Goal: Information Seeking & Learning: Learn about a topic

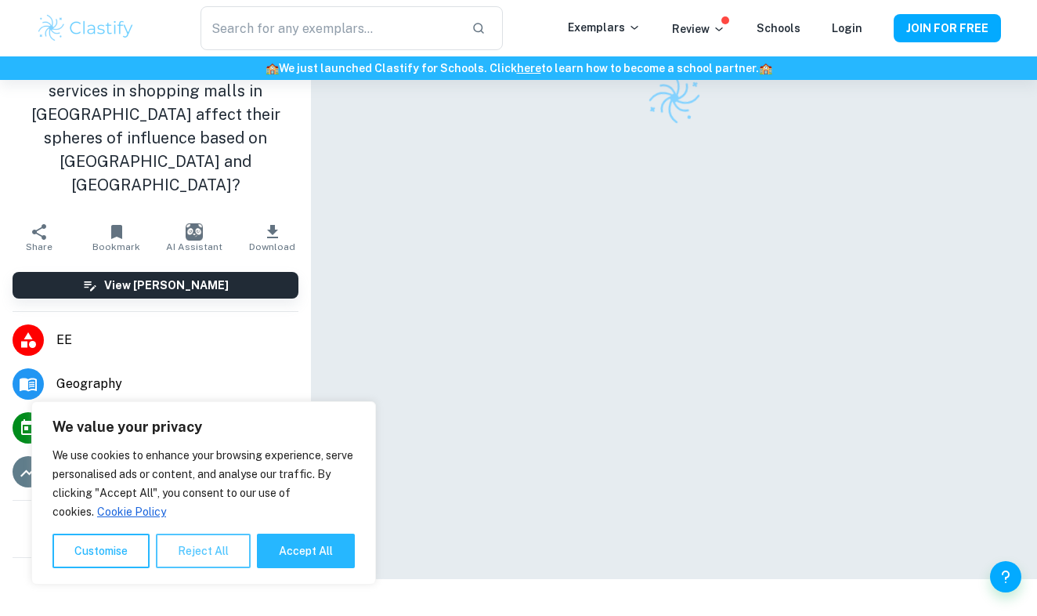
scroll to position [80, 0]
click at [288, 555] on button "Accept All" at bounding box center [306, 551] width 98 height 34
checkbox input "true"
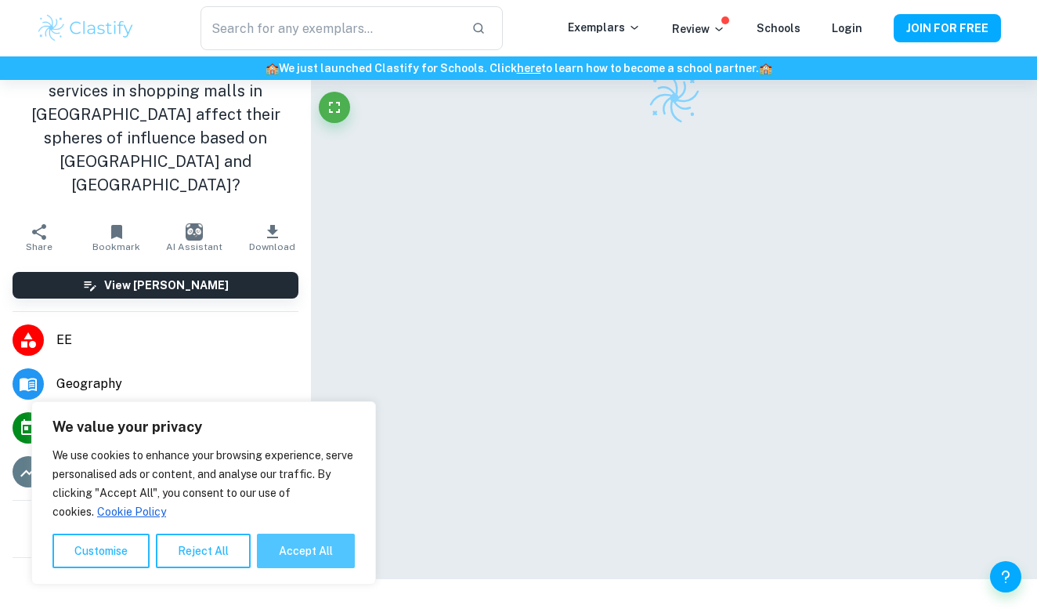
checkbox input "true"
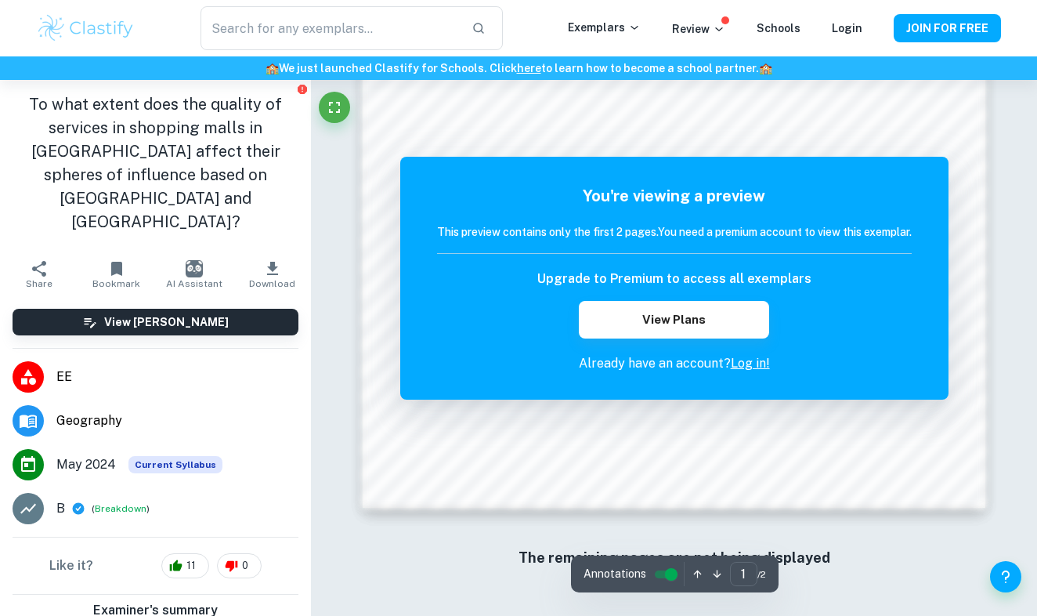
scroll to position [1354, 0]
click at [120, 30] on img at bounding box center [85, 28] width 99 height 31
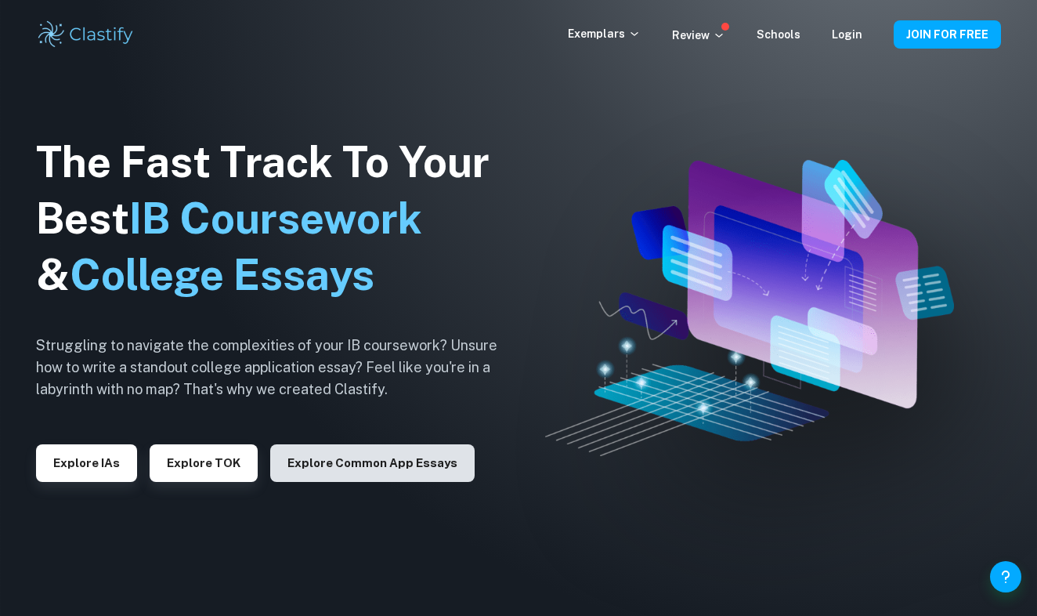
click at [380, 458] on button "Explore Common App essays" at bounding box center [372, 463] width 204 height 38
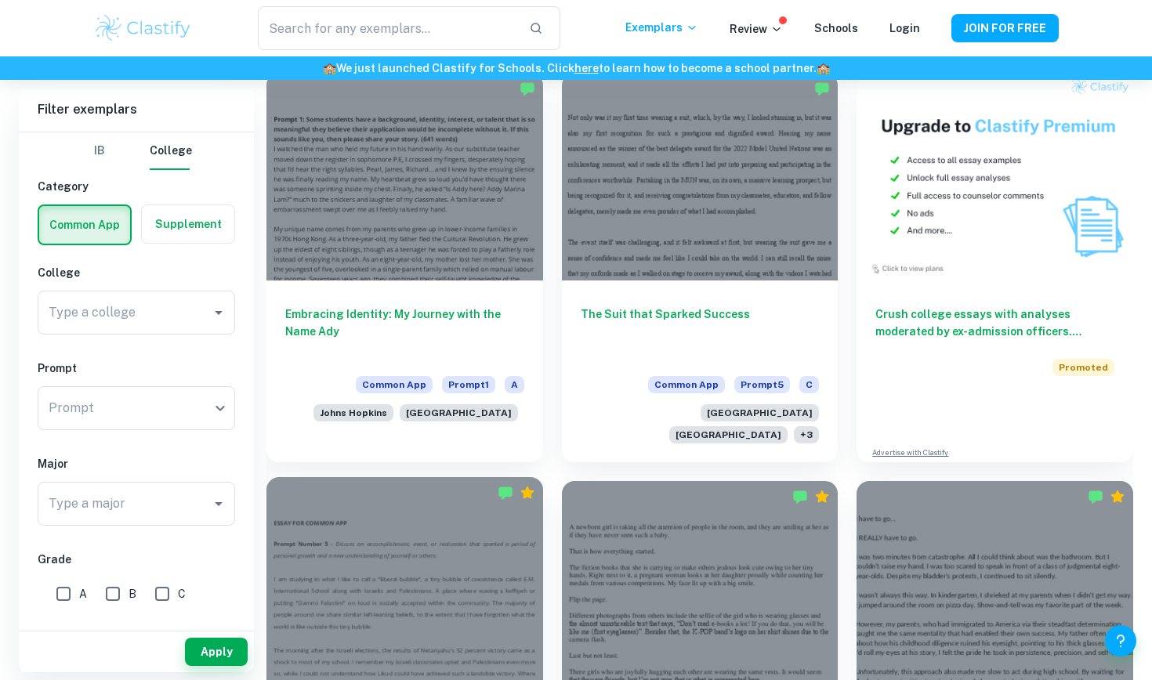
scroll to position [1311, 0]
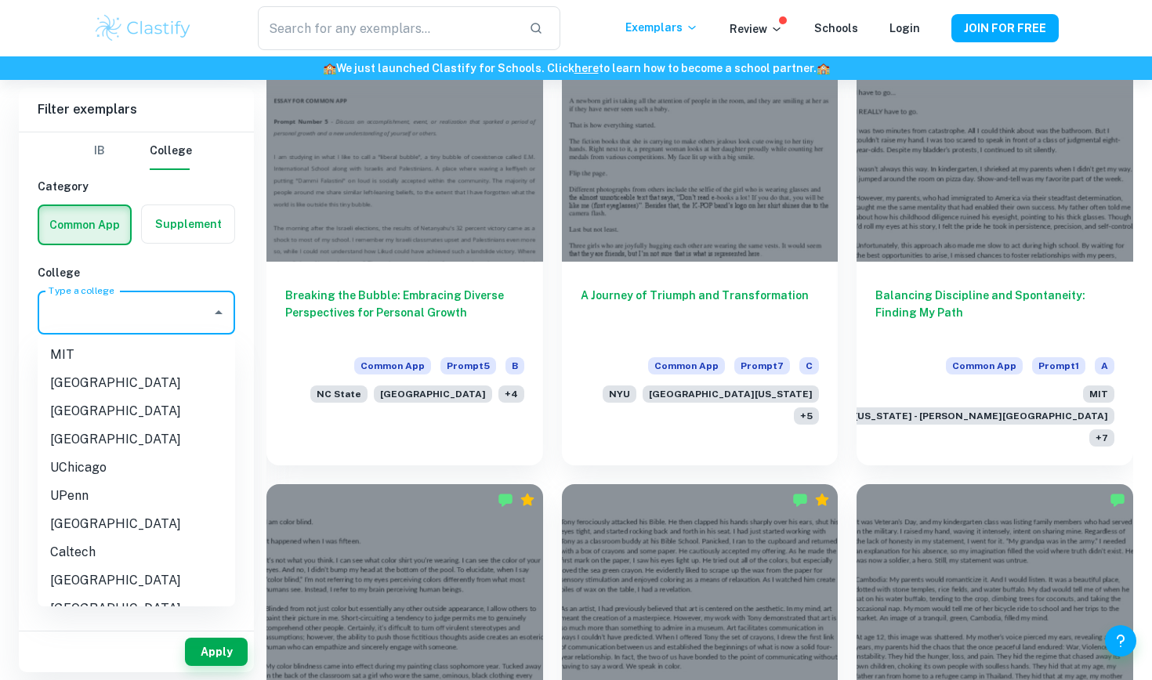
click at [157, 304] on input "Type a college" at bounding box center [125, 313] width 160 height 30
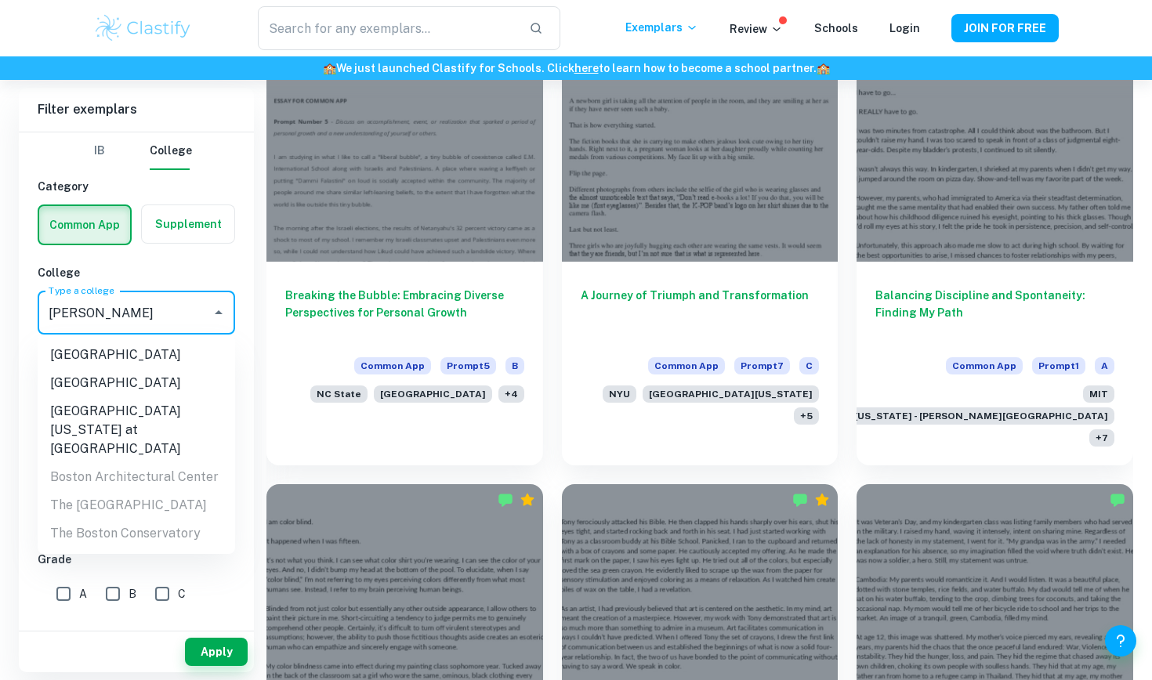
click at [148, 375] on li "[GEOGRAPHIC_DATA]" at bounding box center [136, 383] width 197 height 28
type input "[GEOGRAPHIC_DATA]"
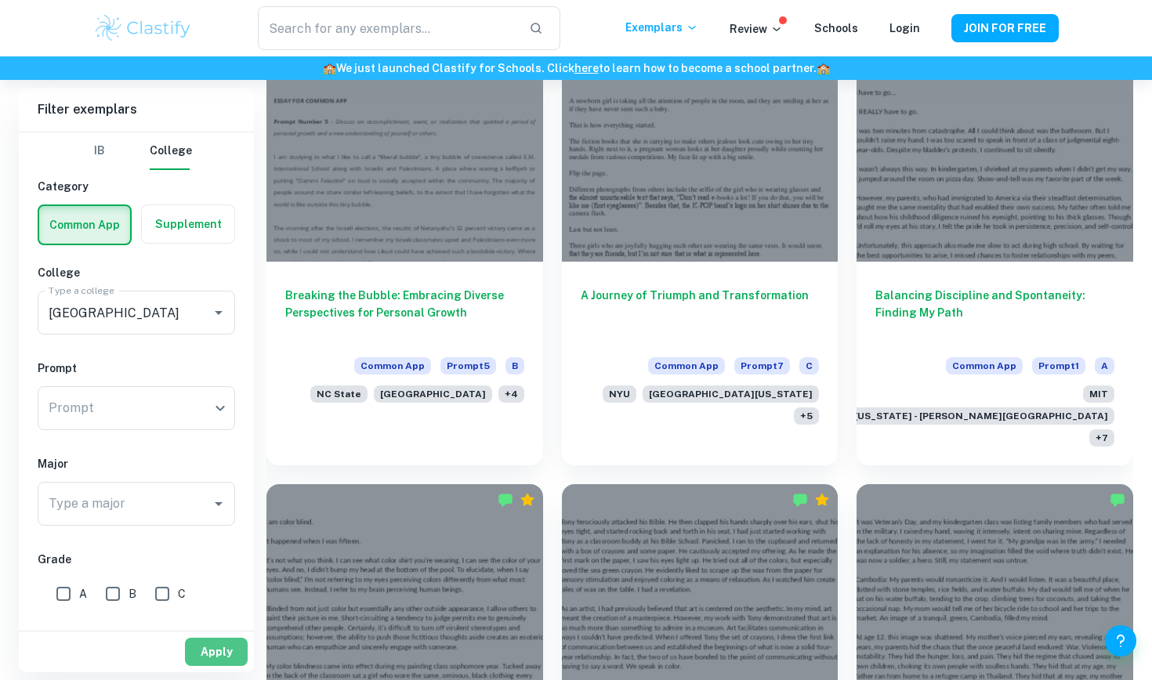
click at [205, 615] on button "Apply" at bounding box center [216, 652] width 63 height 28
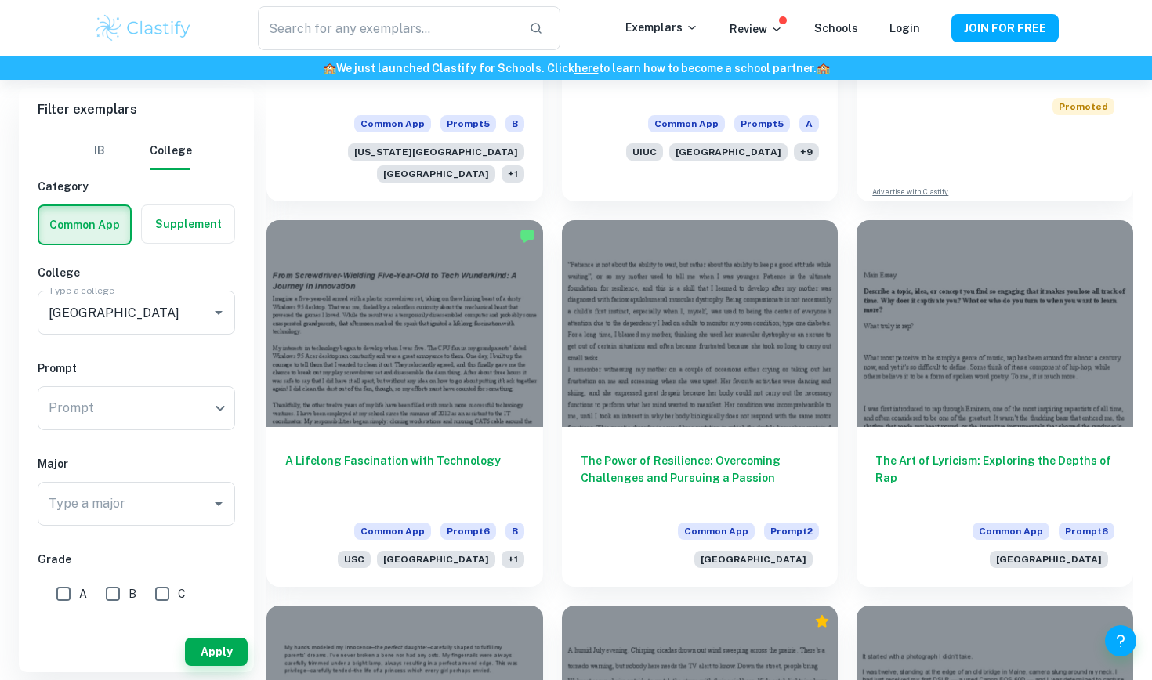
scroll to position [1139, 0]
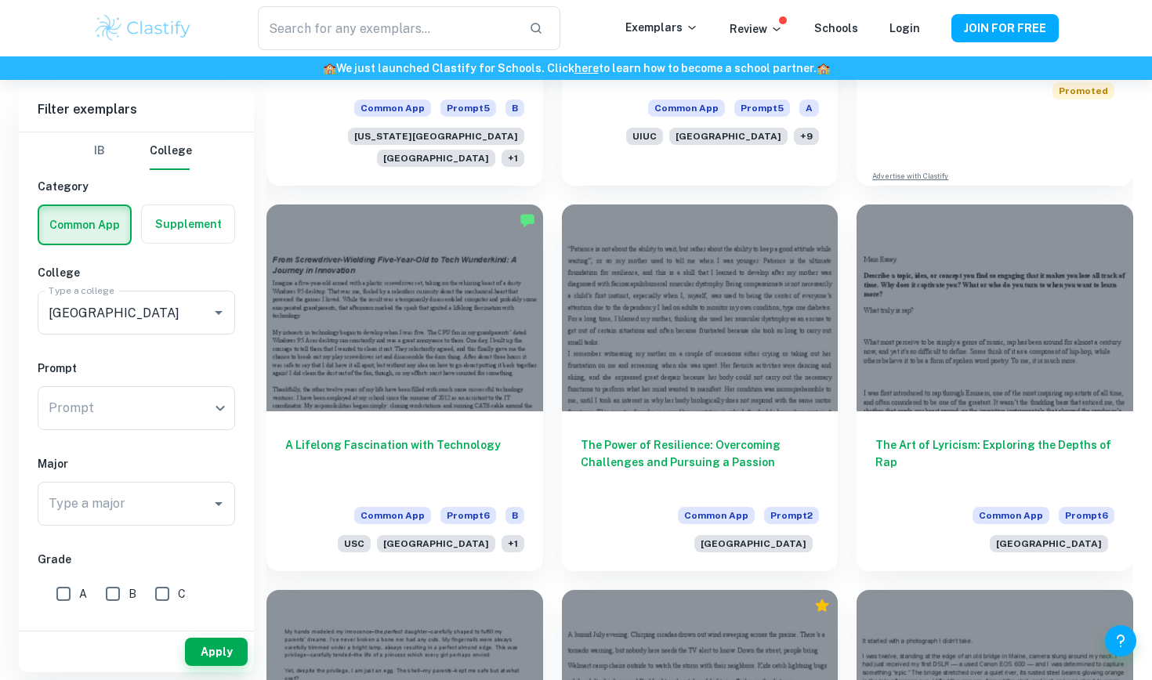
click at [67, 588] on input "A" at bounding box center [63, 593] width 31 height 31
checkbox input "true"
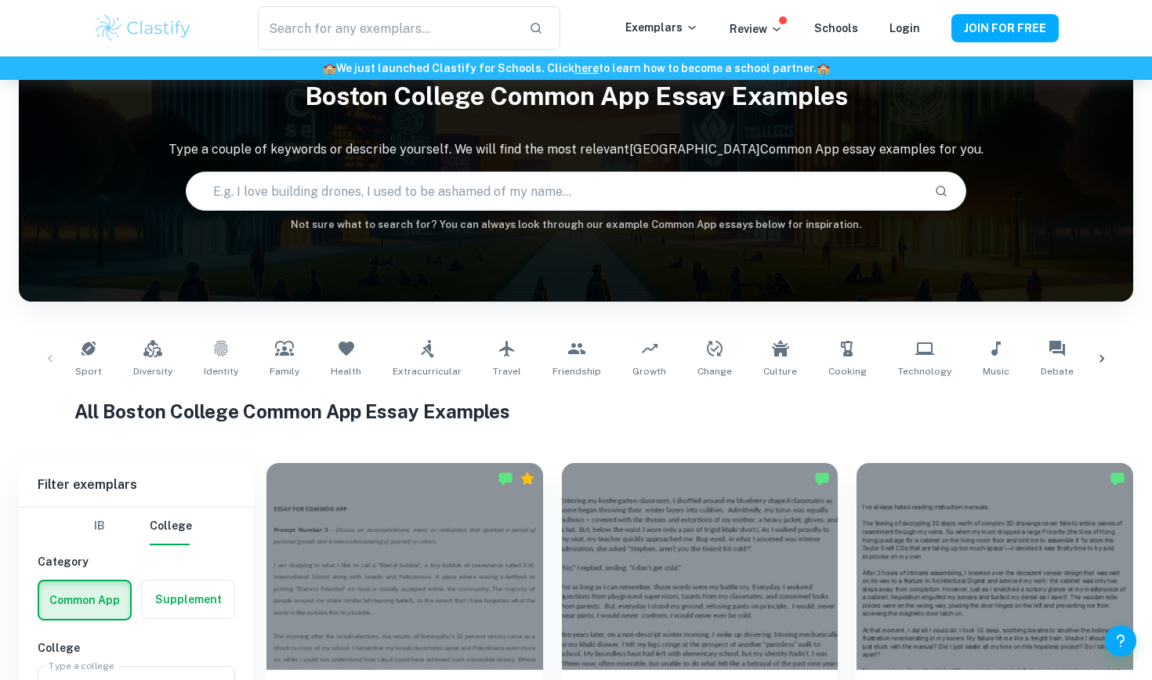
scroll to position [402, 0]
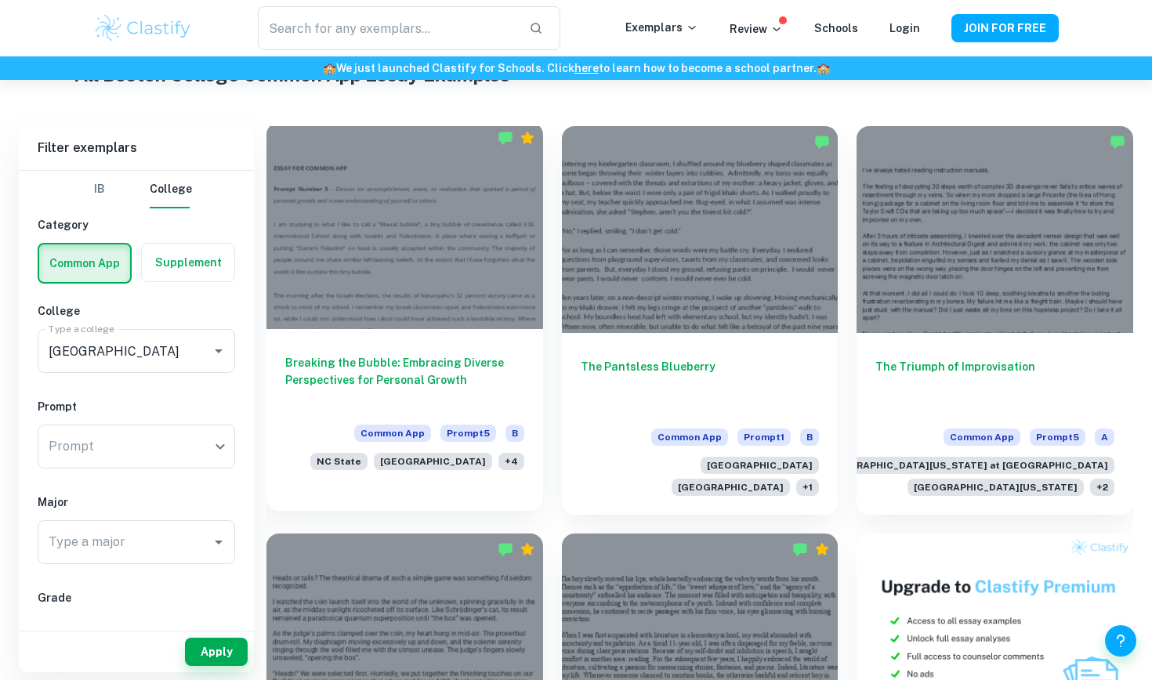
click at [471, 371] on h6 "Breaking the Bubble: Embracing Diverse Perspectives for Personal Growth" at bounding box center [404, 380] width 239 height 52
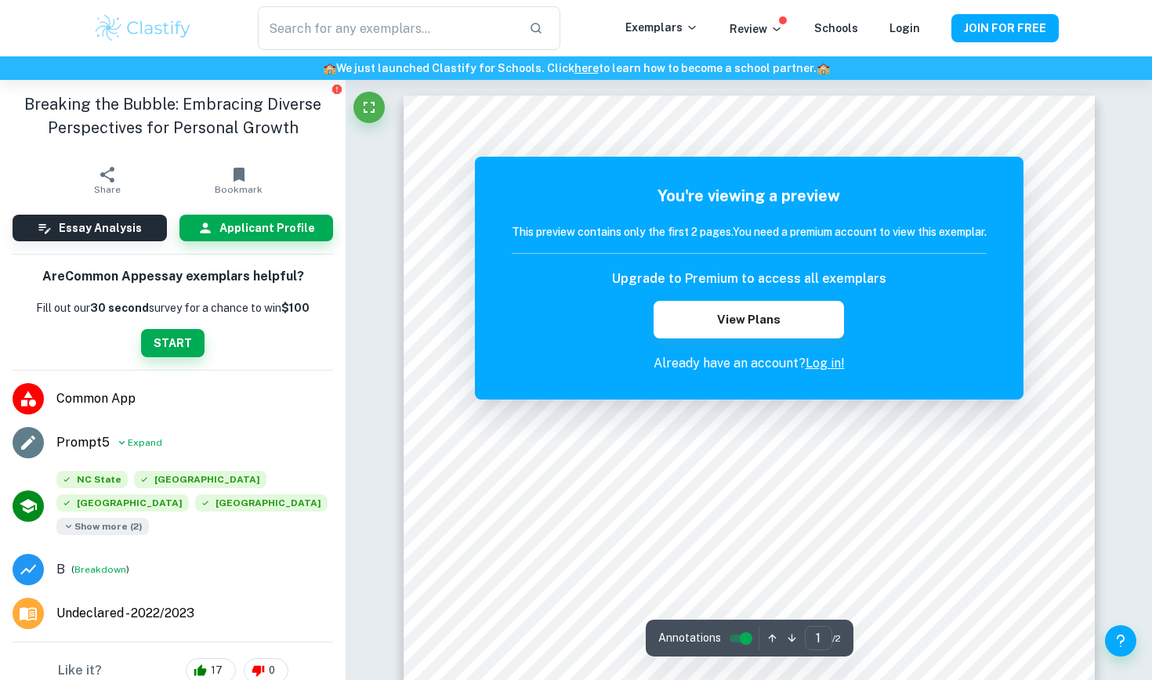
click at [85, 526] on span "Show more ( 2 )" at bounding box center [102, 526] width 92 height 17
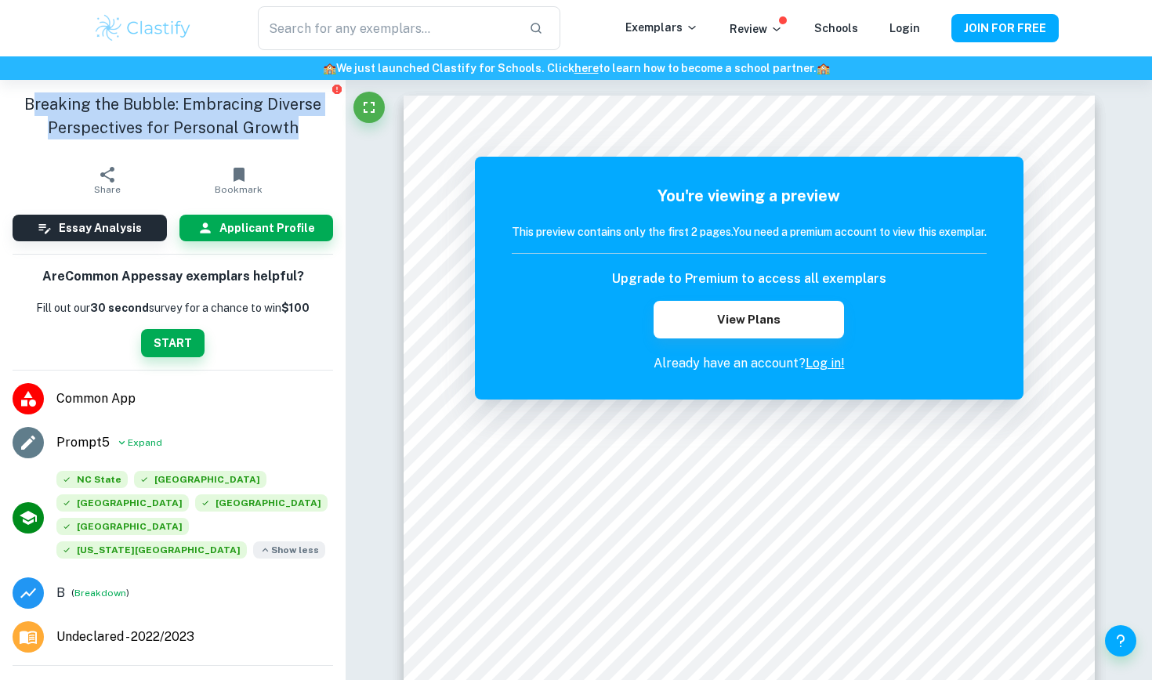
drag, startPoint x: 35, startPoint y: 102, endPoint x: 300, endPoint y: 130, distance: 266.3
click at [300, 128] on h1 "Breaking the Bubble: Embracing Diverse Perspectives for Personal Growth" at bounding box center [173, 115] width 320 height 47
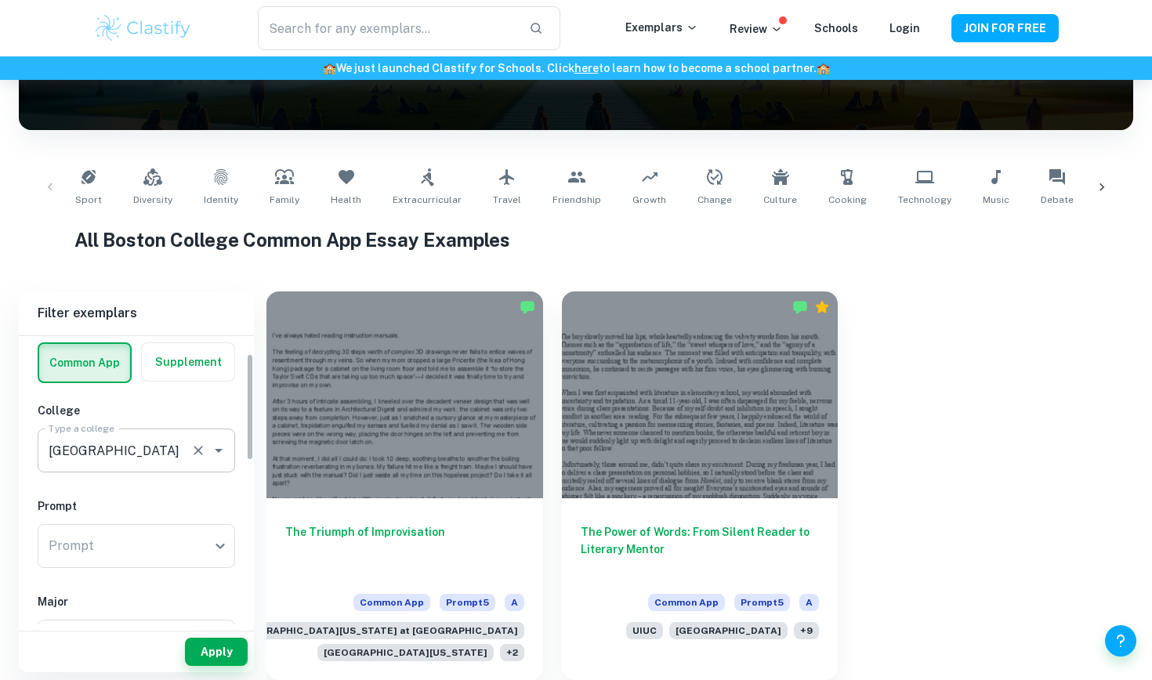
scroll to position [45, 0]
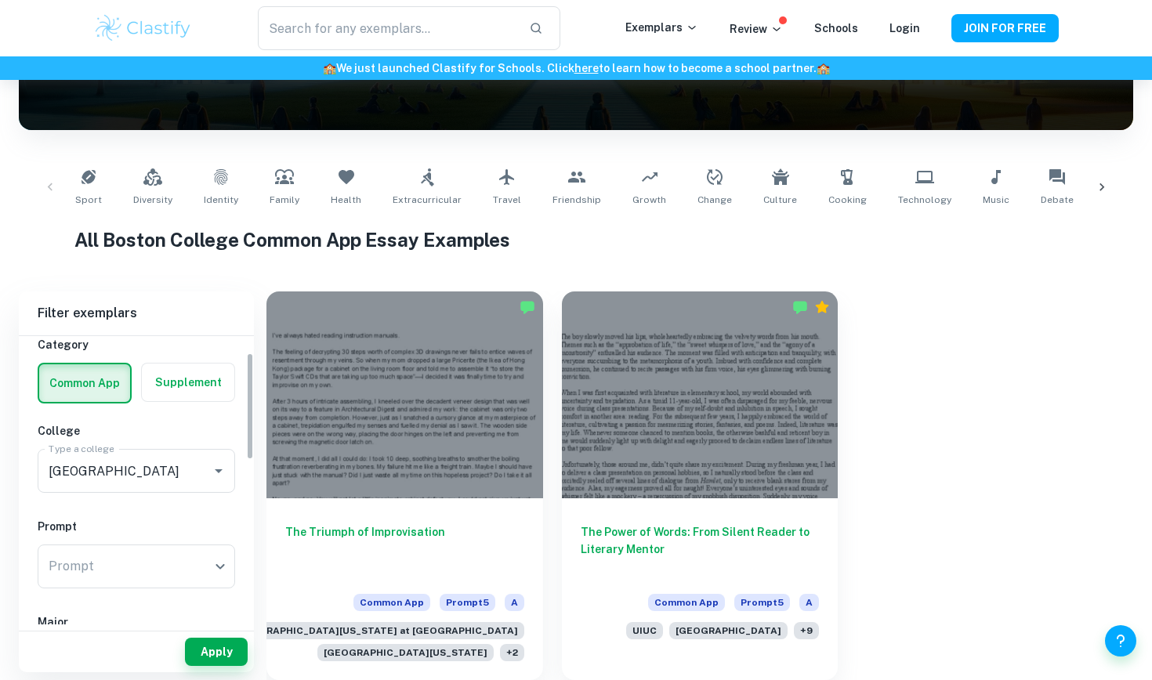
click at [197, 383] on label "button" at bounding box center [188, 383] width 92 height 38
click at [0, 0] on input "radio" at bounding box center [0, 0] width 0 height 0
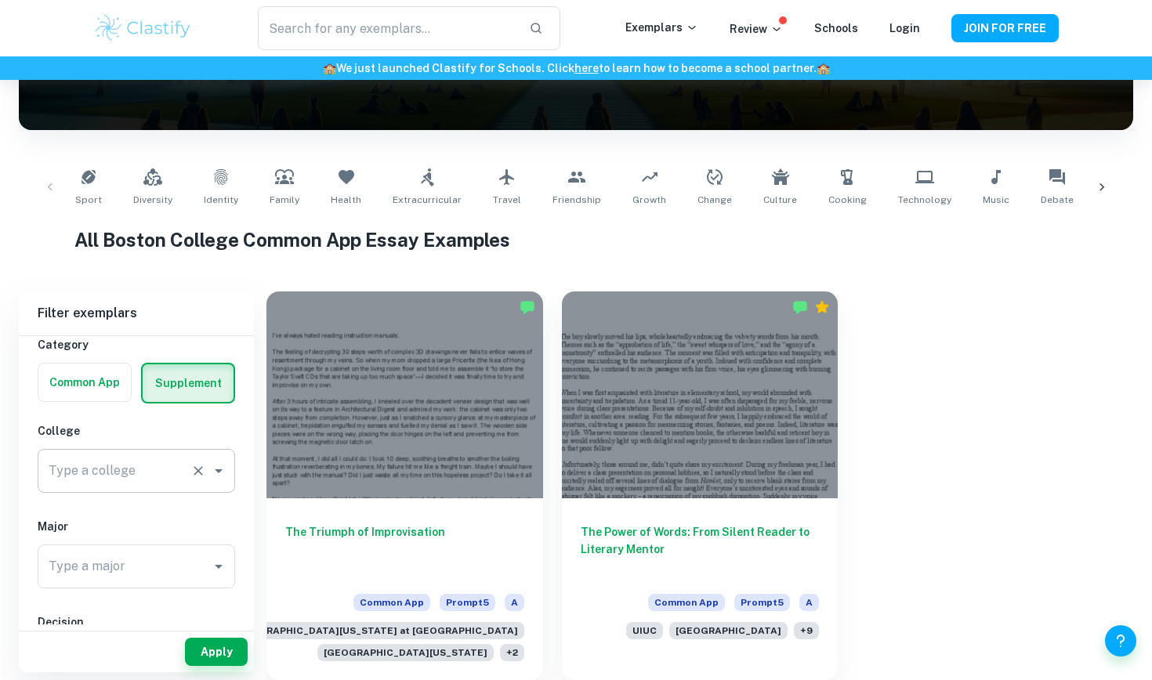
click at [128, 476] on input "Type a college" at bounding box center [114, 471] width 139 height 30
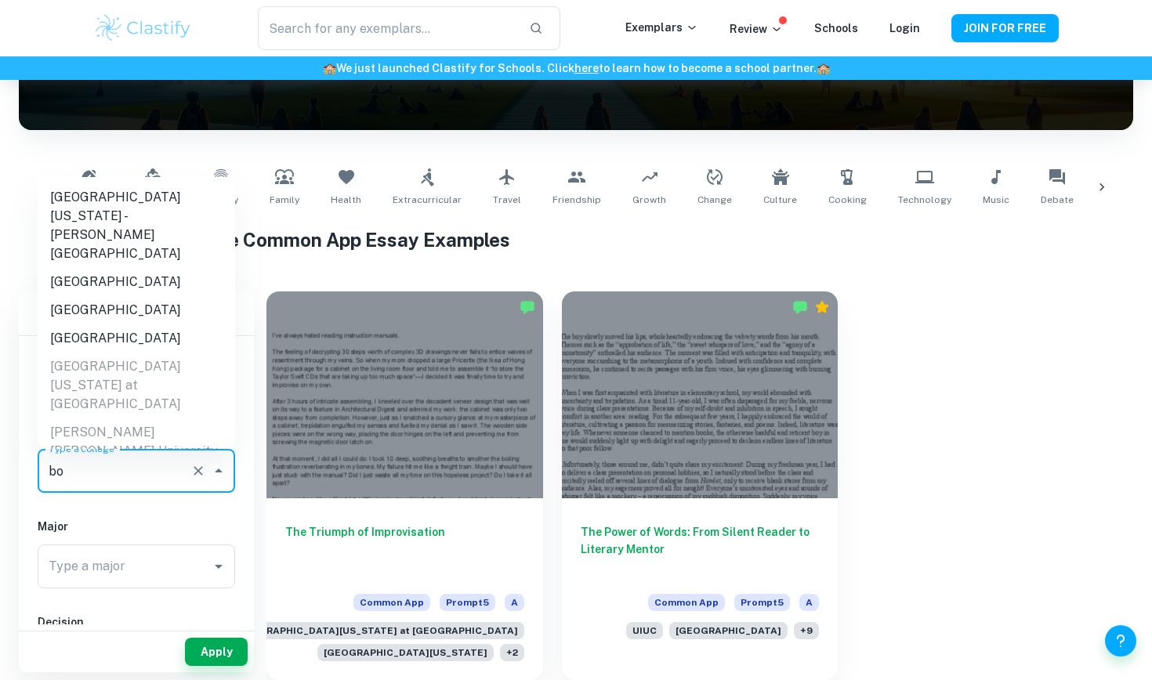
click at [121, 296] on li "[GEOGRAPHIC_DATA]" at bounding box center [136, 310] width 197 height 28
type input "[GEOGRAPHIC_DATA]"
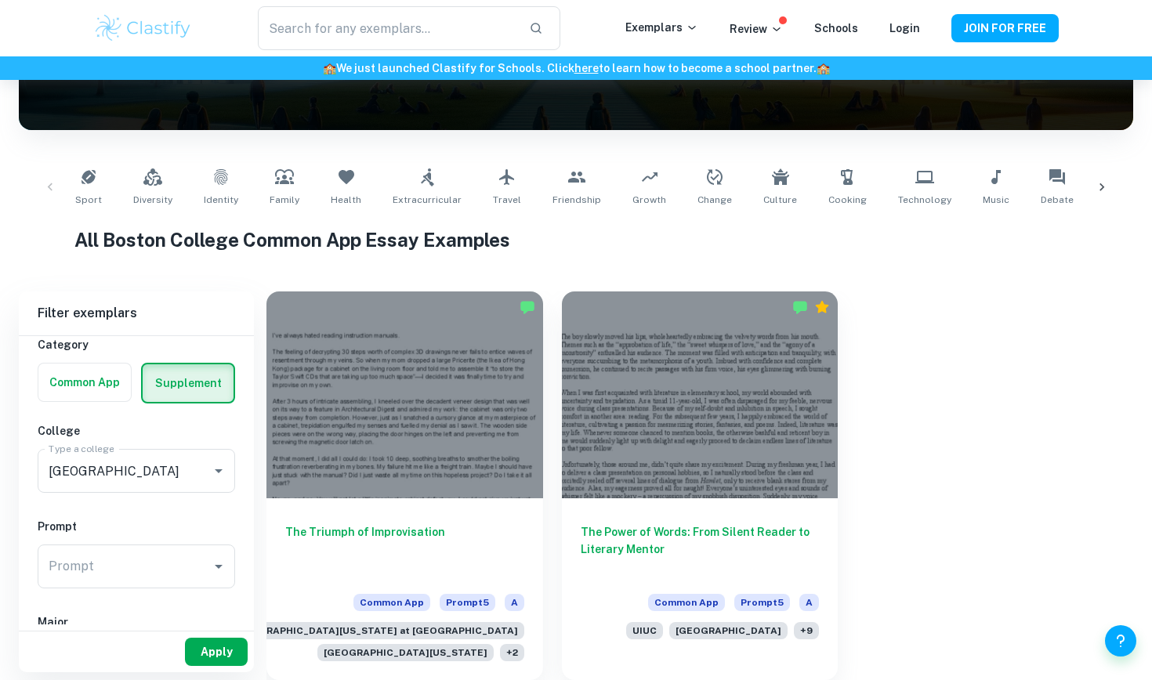
click at [214, 615] on button "Apply" at bounding box center [216, 652] width 63 height 28
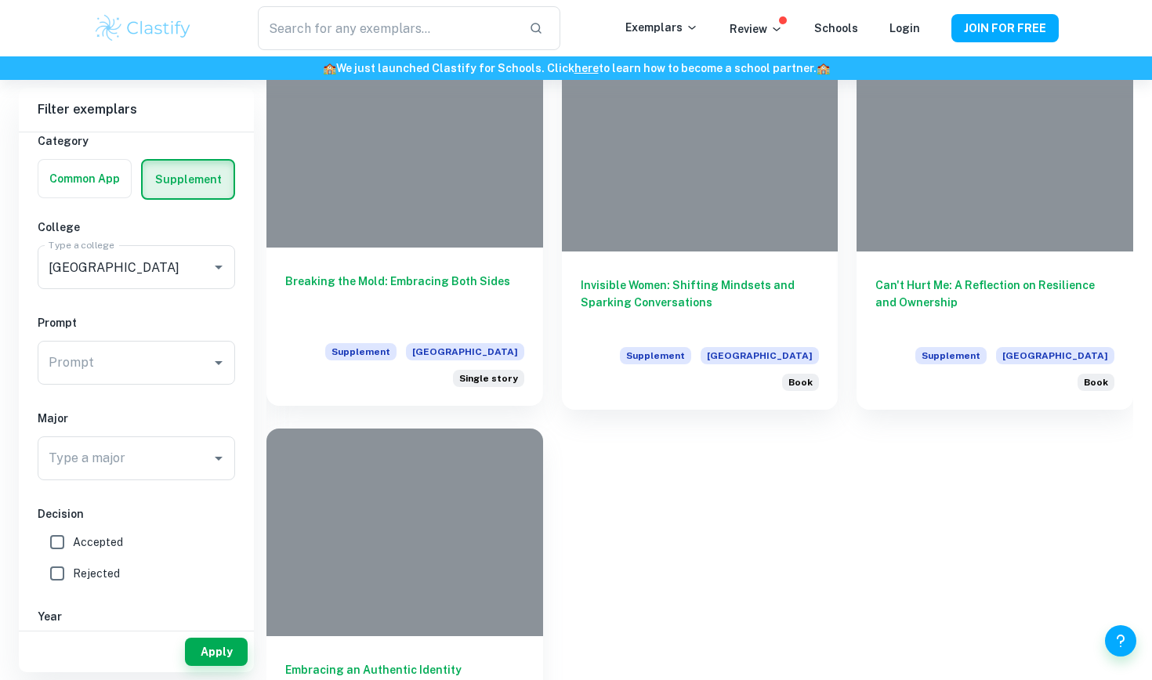
scroll to position [1944, 0]
click at [420, 278] on h6 "Breaking the Mold: Embracing Both Sides" at bounding box center [404, 298] width 239 height 52
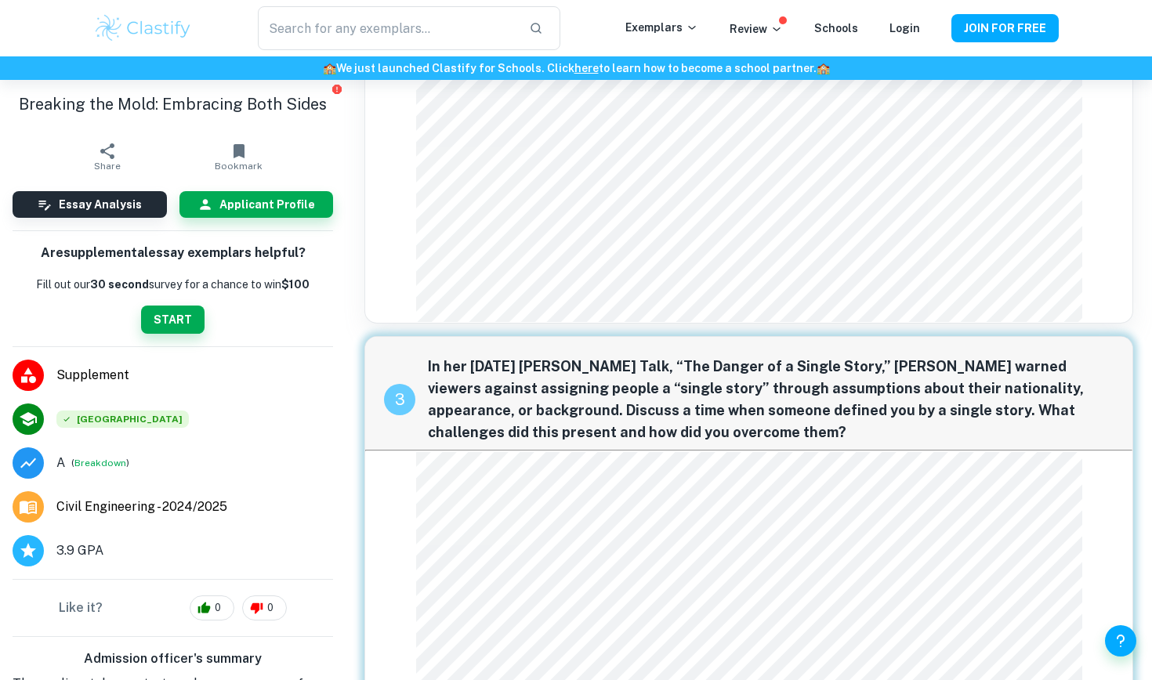
scroll to position [1594, 0]
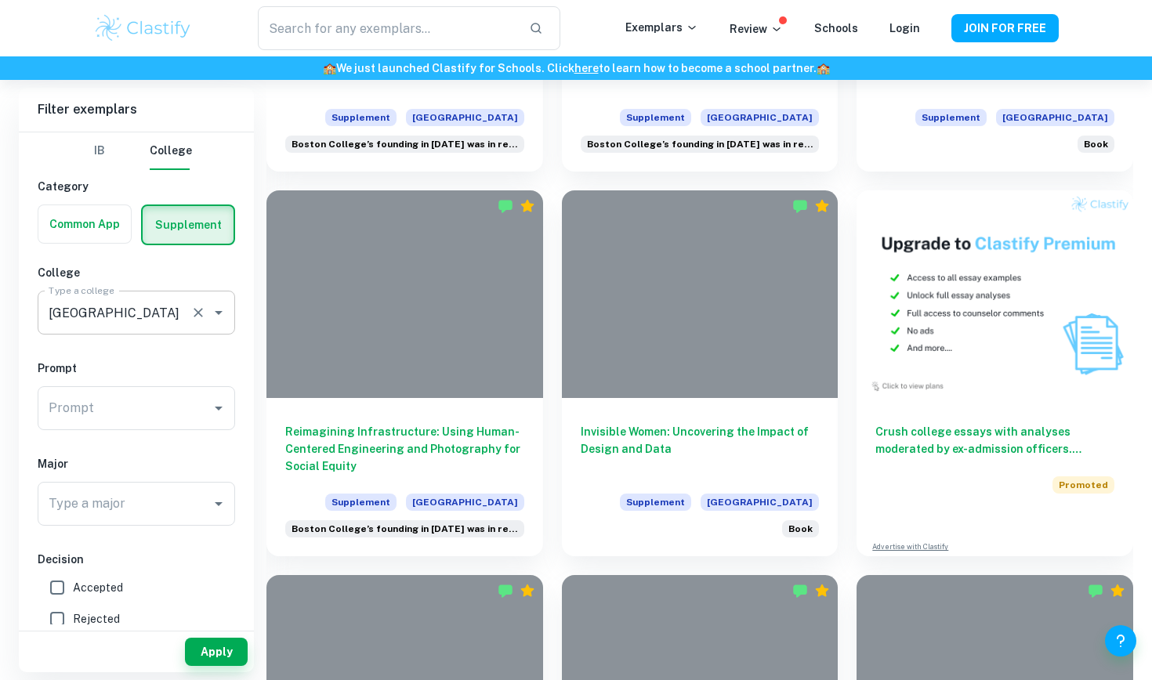
scroll to position [505, 0]
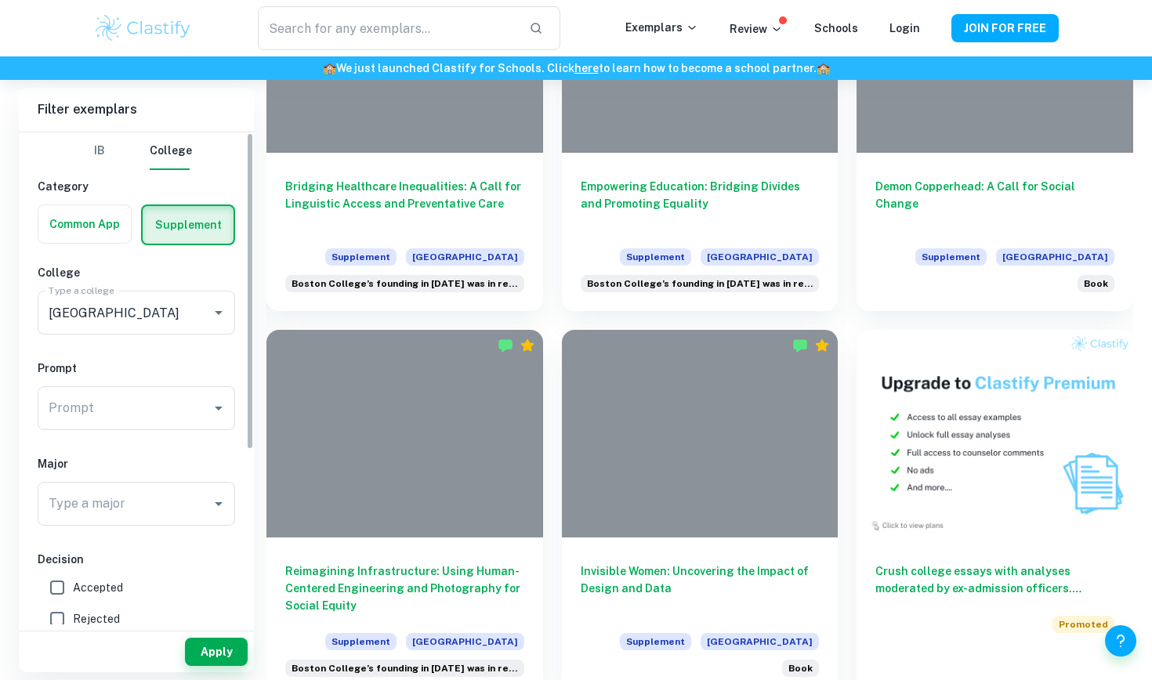
click at [65, 230] on label "button" at bounding box center [84, 224] width 92 height 38
click at [0, 0] on input "radio" at bounding box center [0, 0] width 0 height 0
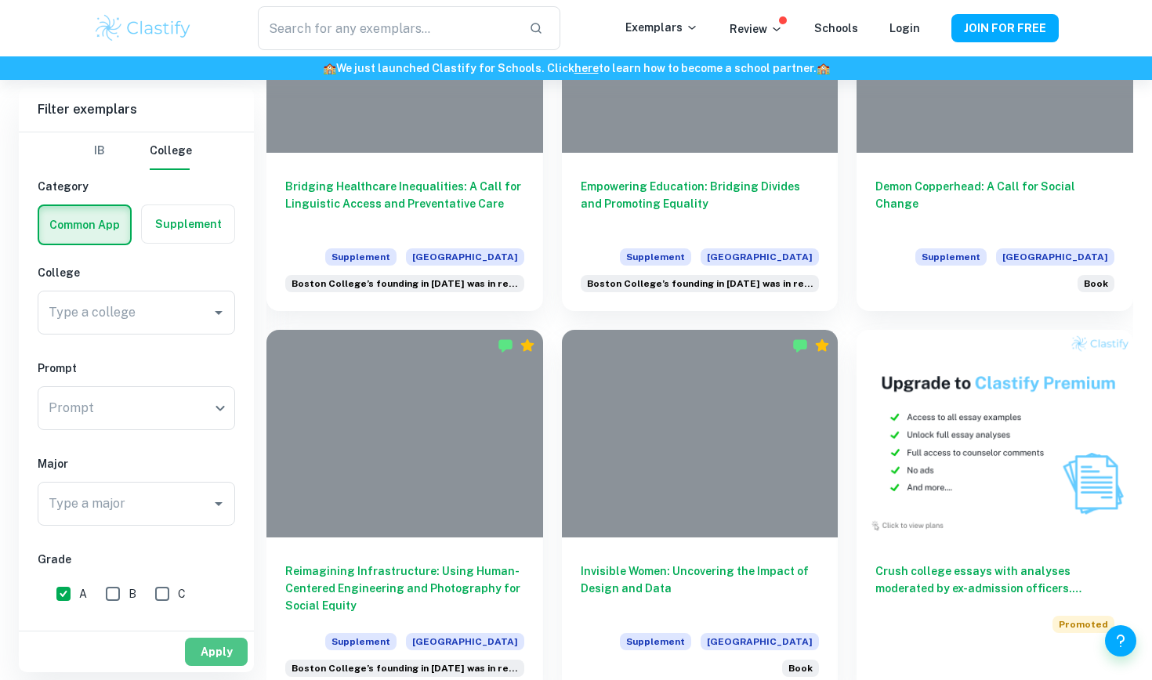
click at [203, 615] on button "Apply" at bounding box center [216, 652] width 63 height 28
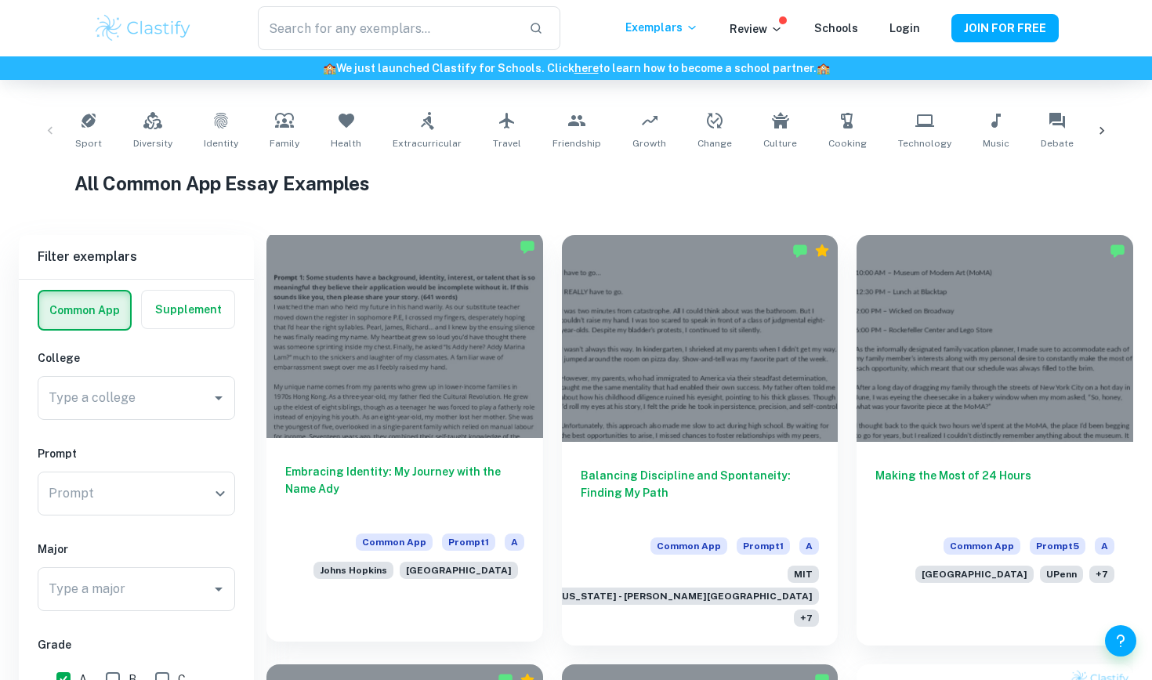
scroll to position [441, 0]
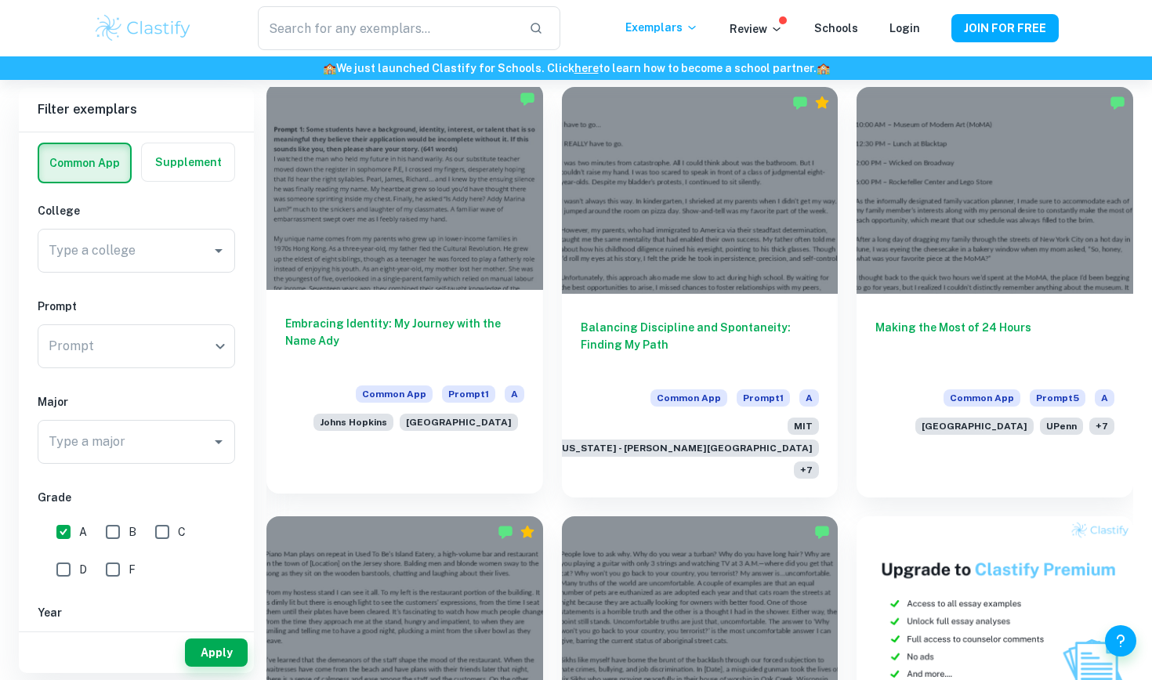
click at [479, 241] on div at bounding box center [404, 186] width 277 height 207
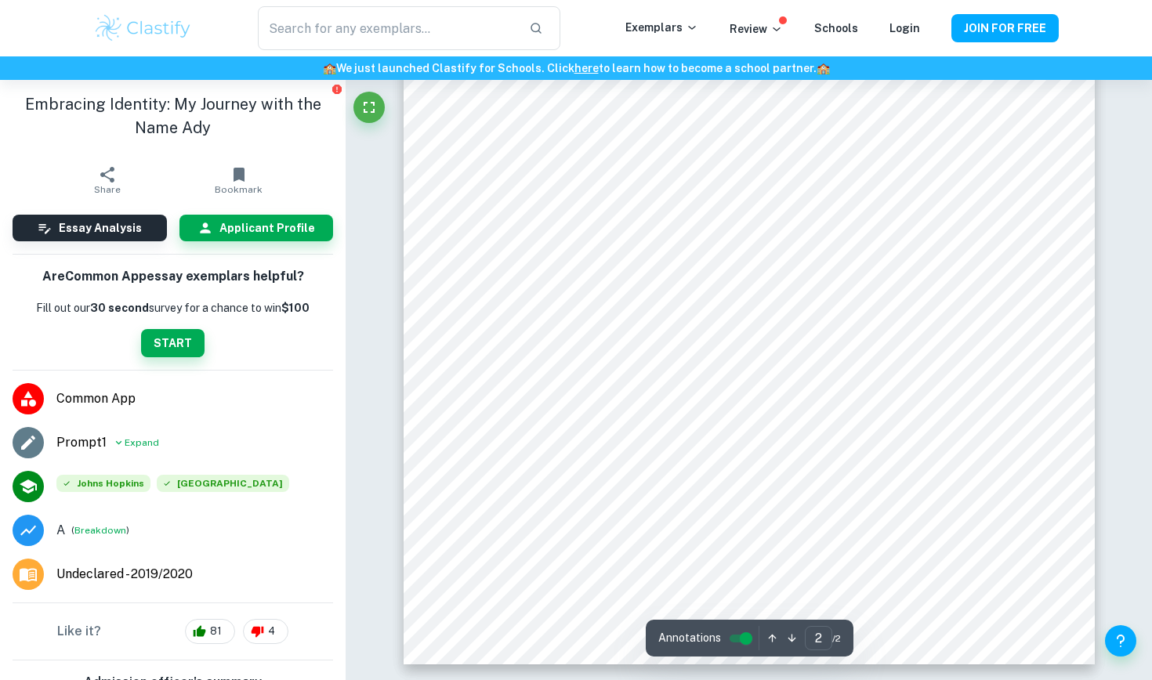
scroll to position [1503, 0]
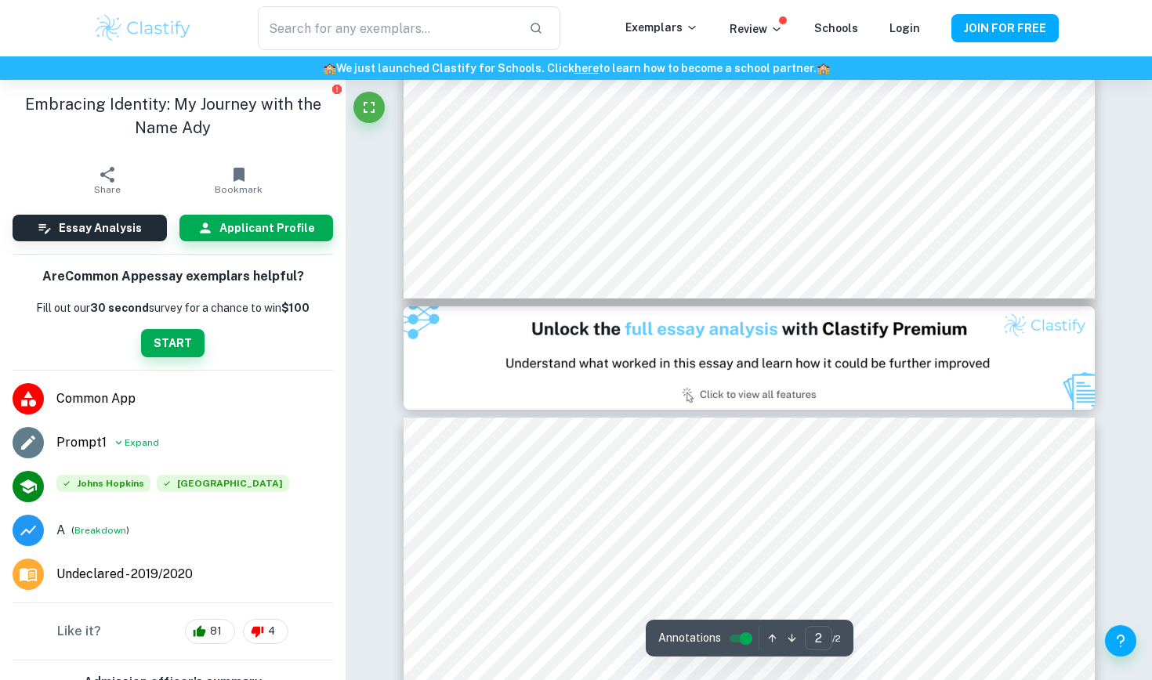
type input "1"
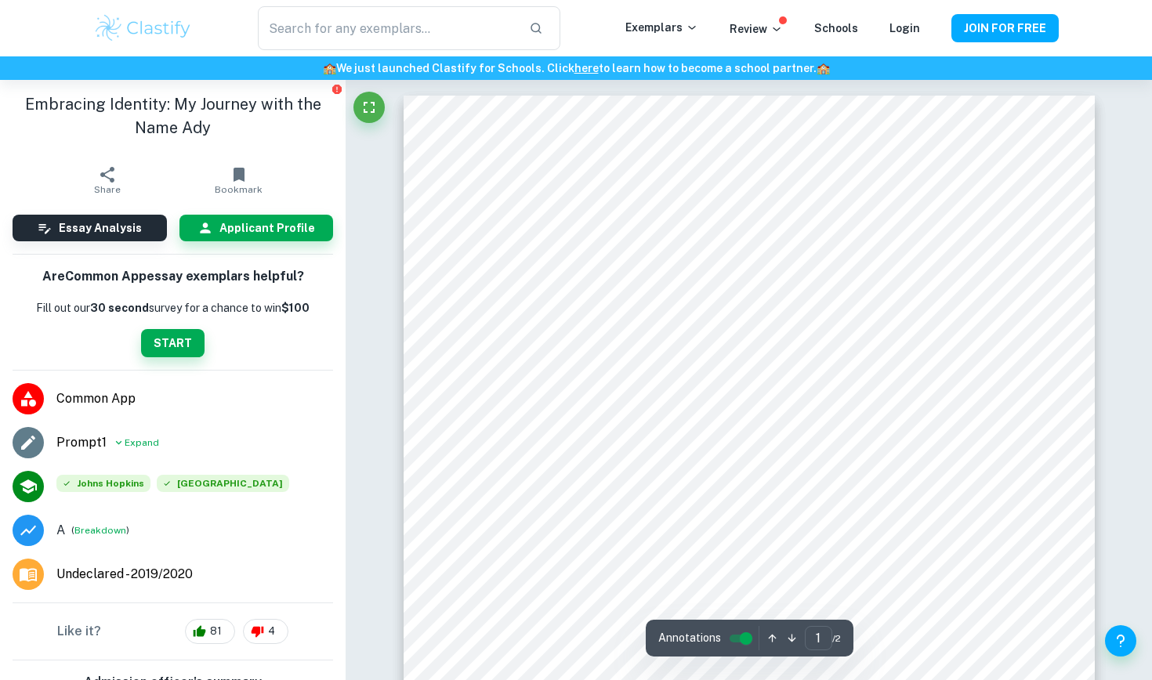
scroll to position [0, 0]
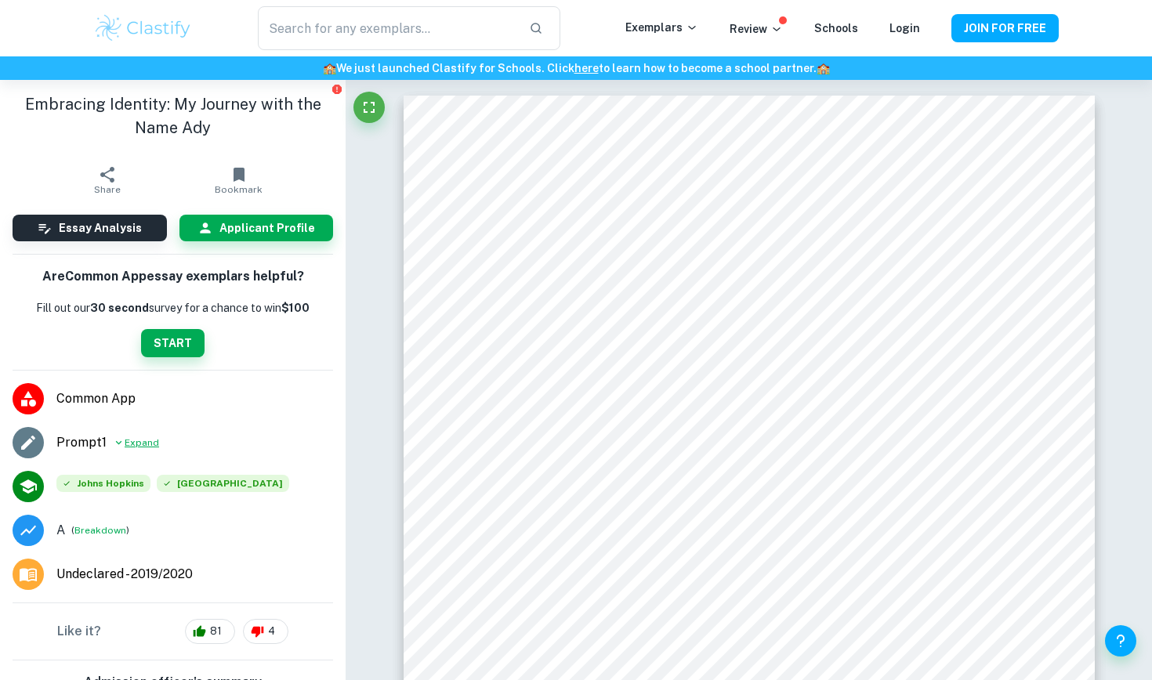
click at [121, 442] on icon at bounding box center [119, 442] width 12 height 19
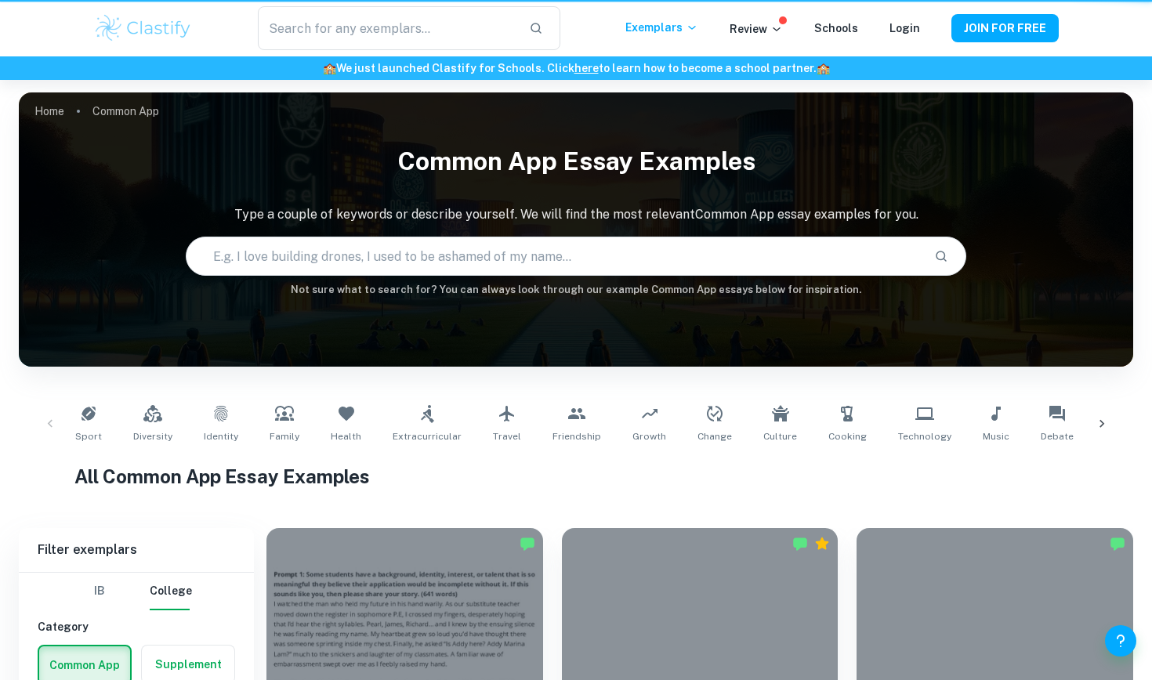
scroll to position [441, 0]
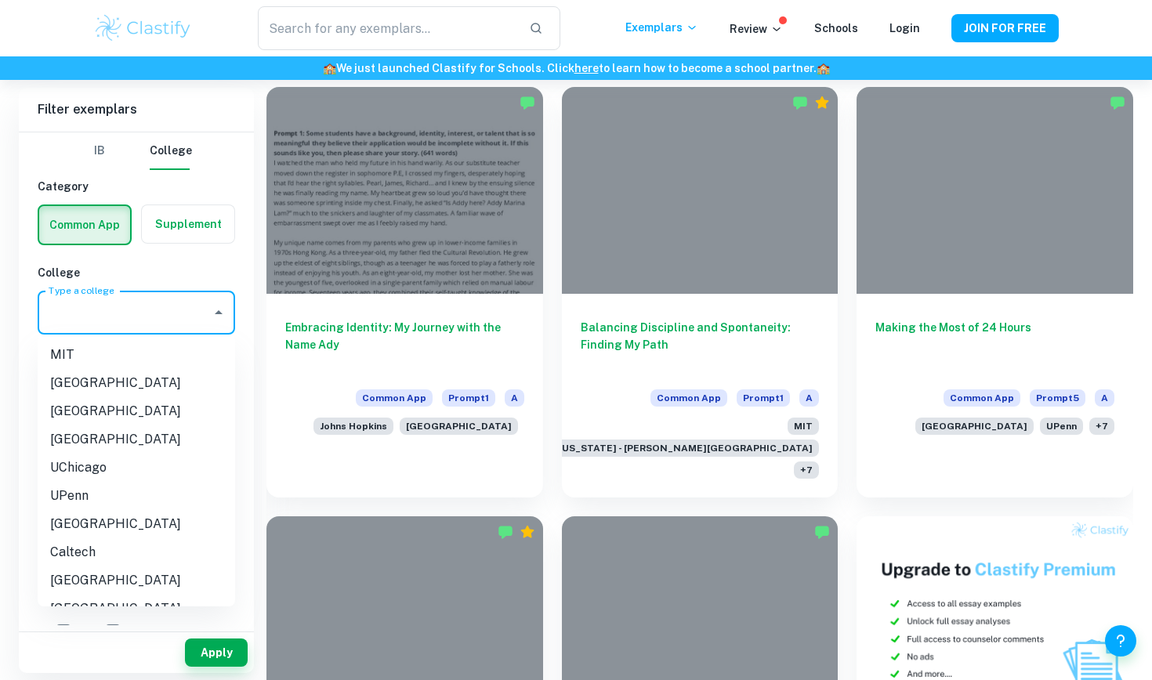
click at [201, 316] on input "Type a college" at bounding box center [125, 313] width 160 height 30
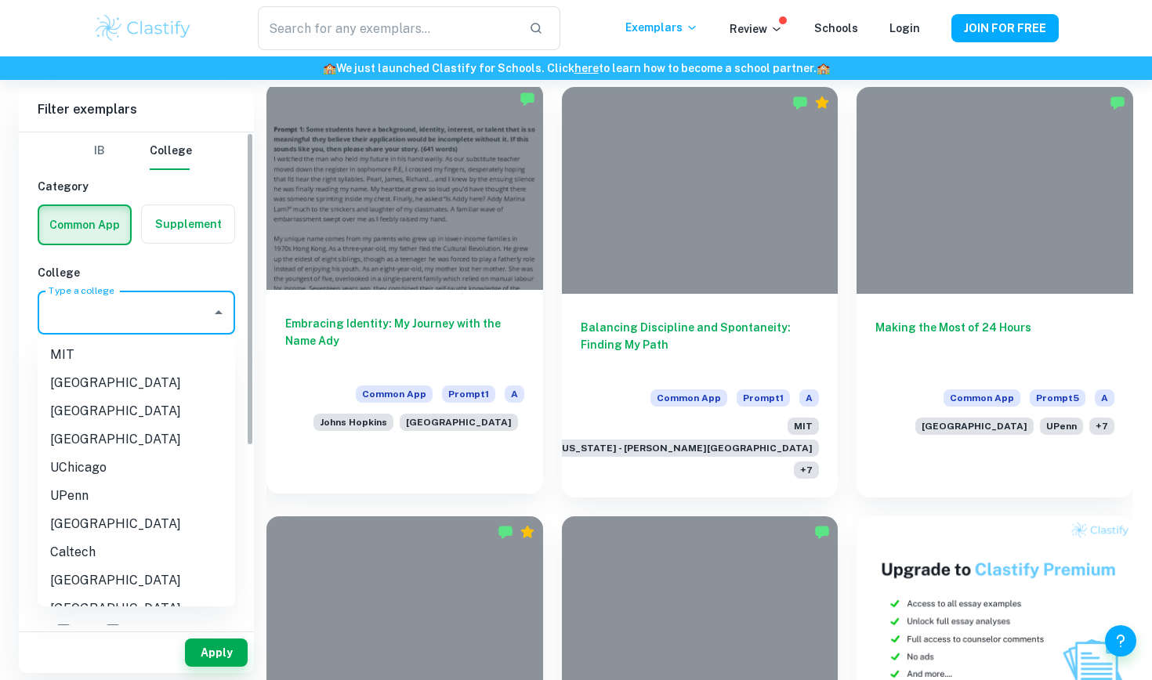
click at [336, 294] on div "Embracing Identity: My Journey with the Name Ady Common App Prompt 1 A [PERSON_…" at bounding box center [404, 370] width 277 height 160
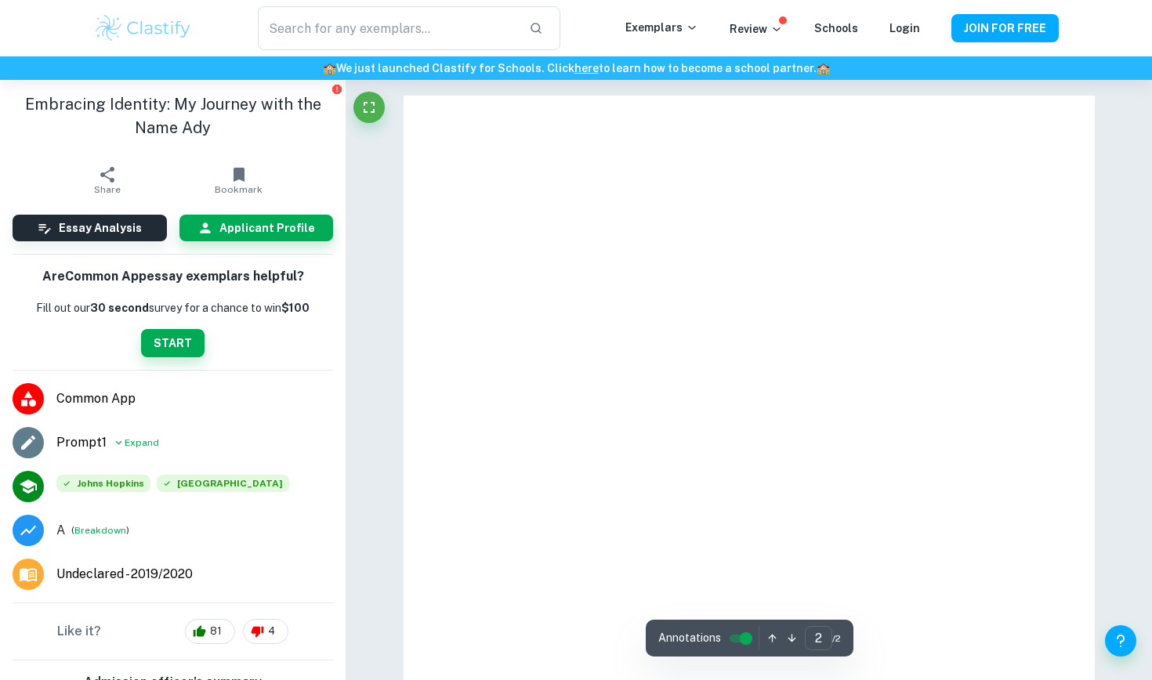
type input "1"
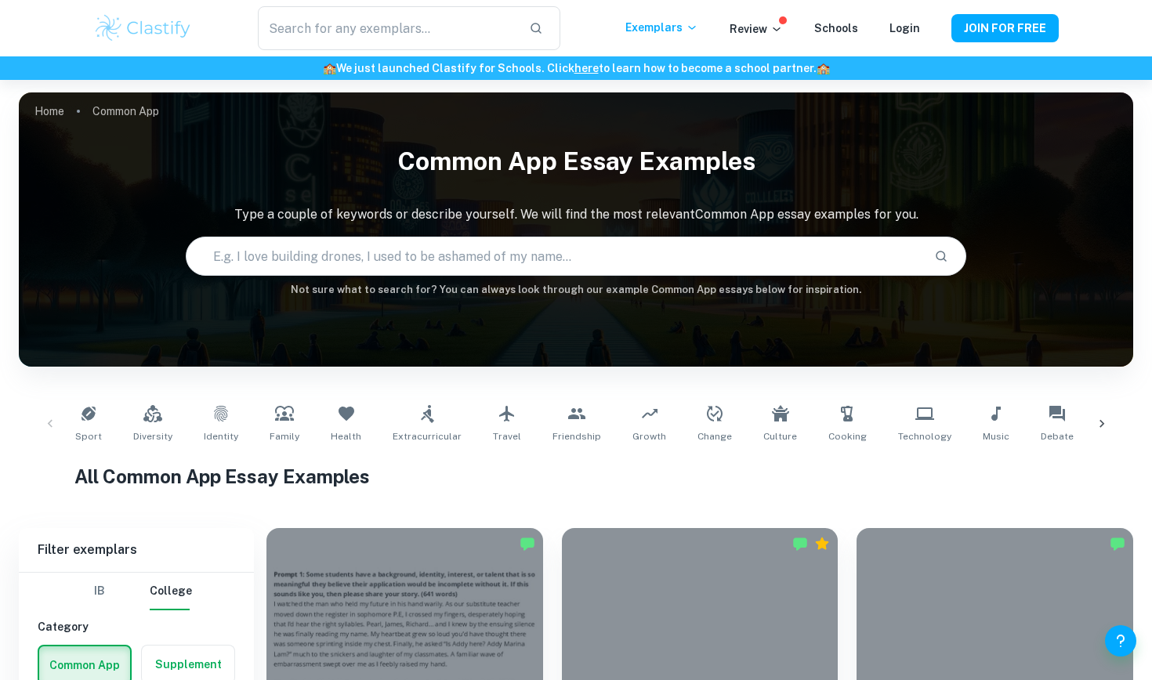
scroll to position [441, 0]
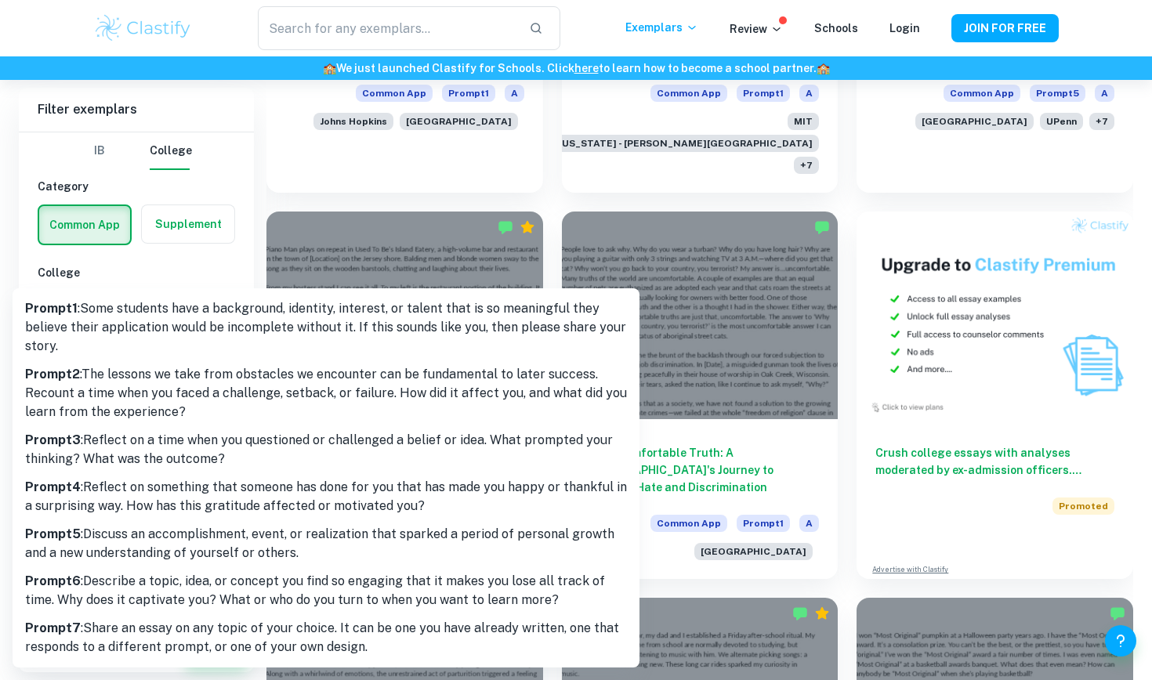
scroll to position [789, 0]
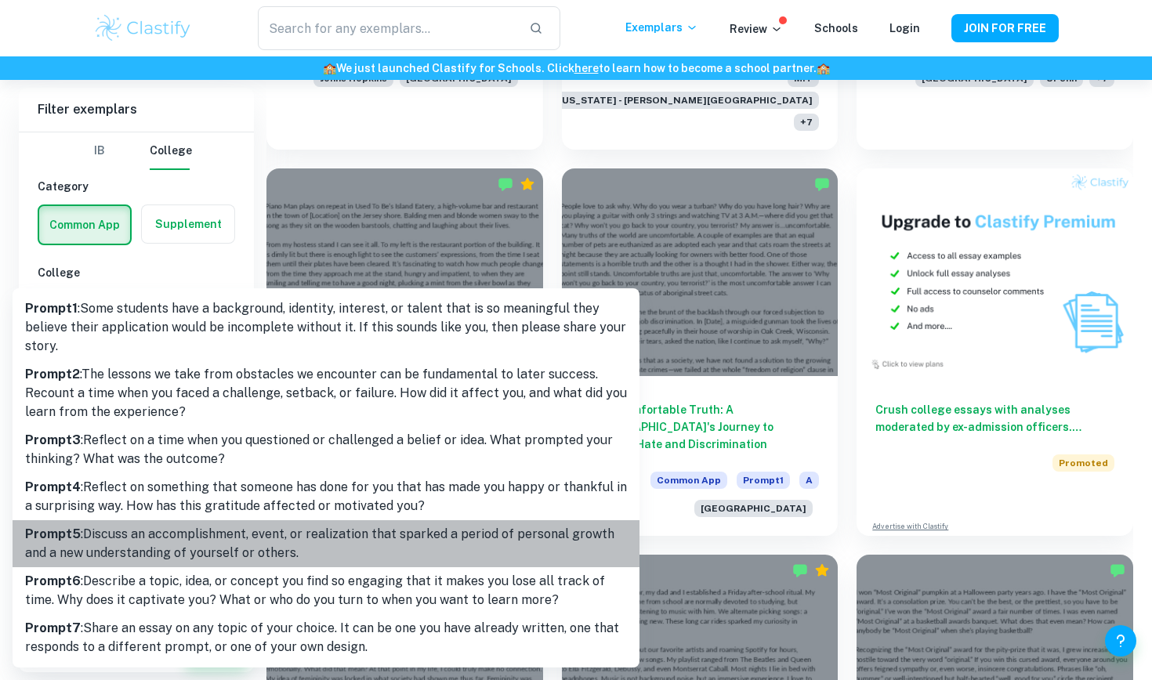
click at [243, 555] on p "Prompt 5 : Discuss an accomplishment, event, or realization that sparked a peri…" at bounding box center [326, 544] width 602 height 38
type input "5"
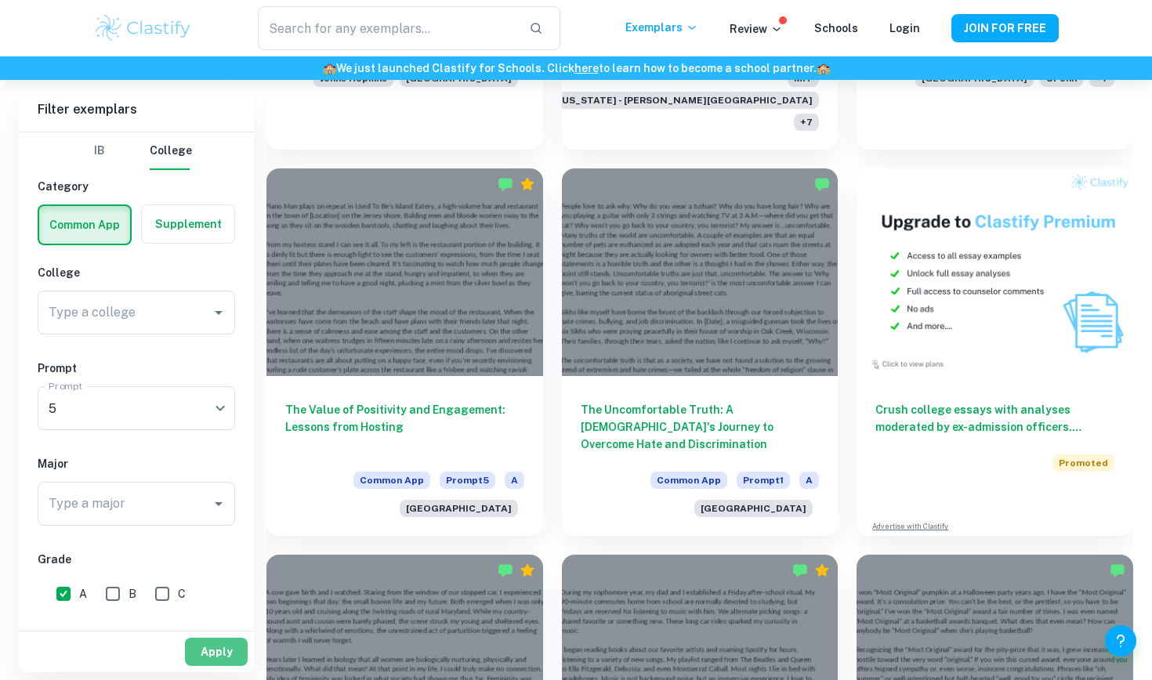
click at [215, 615] on button "Apply" at bounding box center [216, 652] width 63 height 28
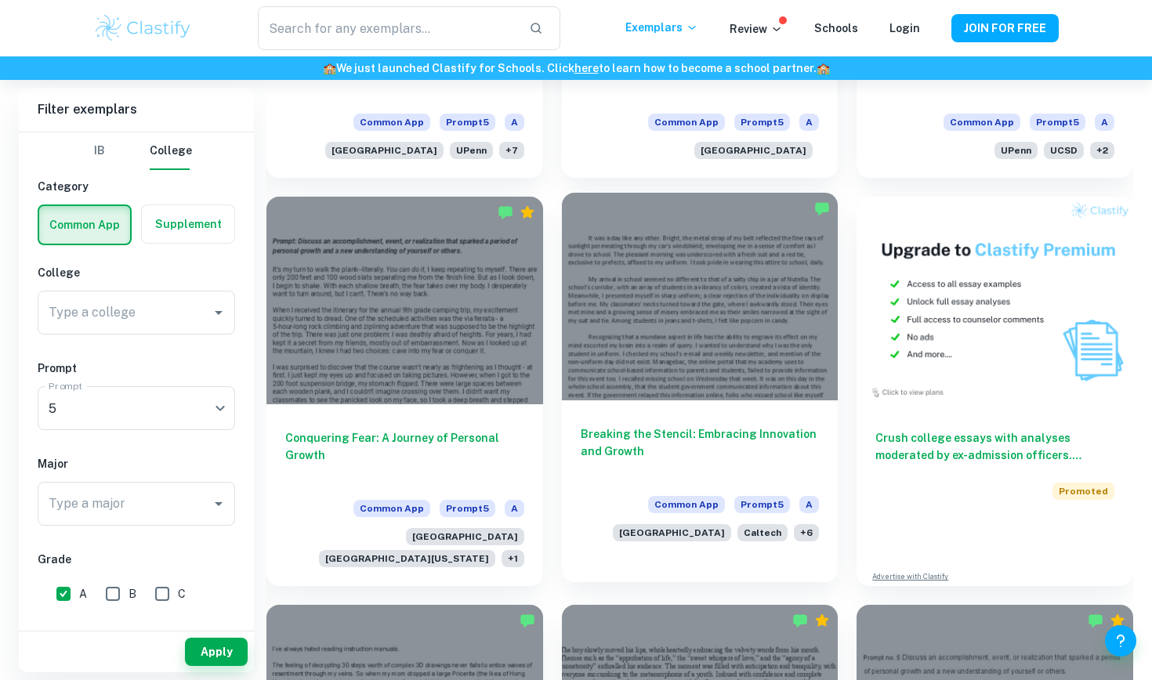
scroll to position [718, 0]
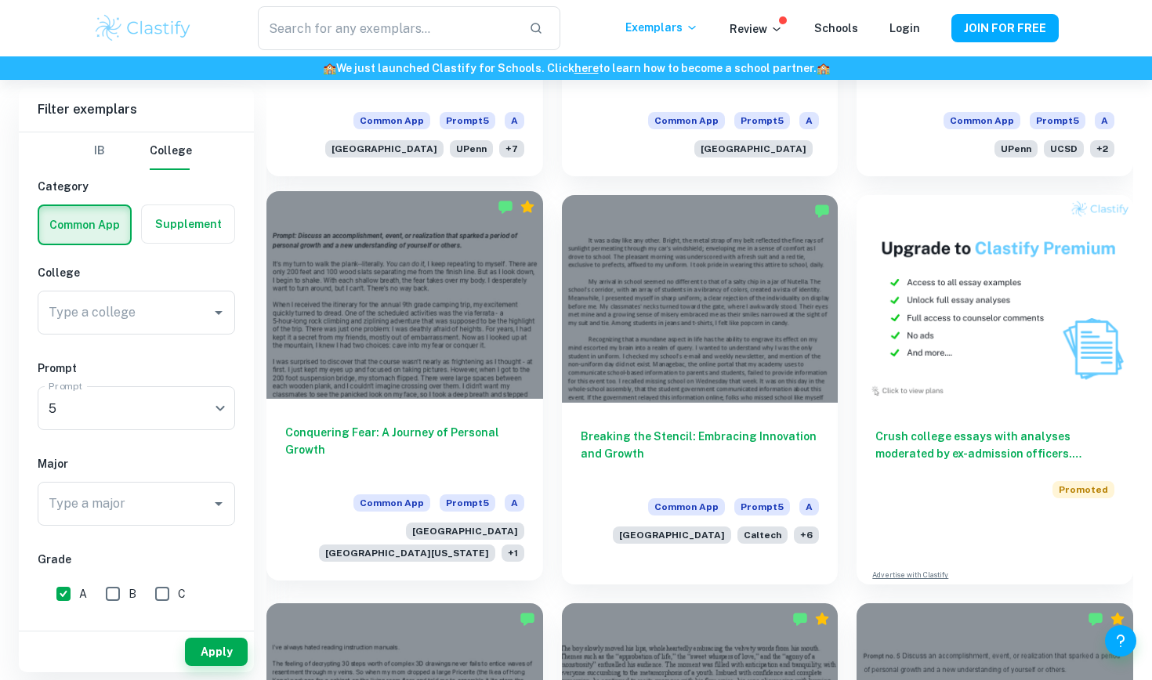
click at [474, 429] on h6 "Conquering Fear: A Journey of Personal Growth" at bounding box center [404, 450] width 239 height 52
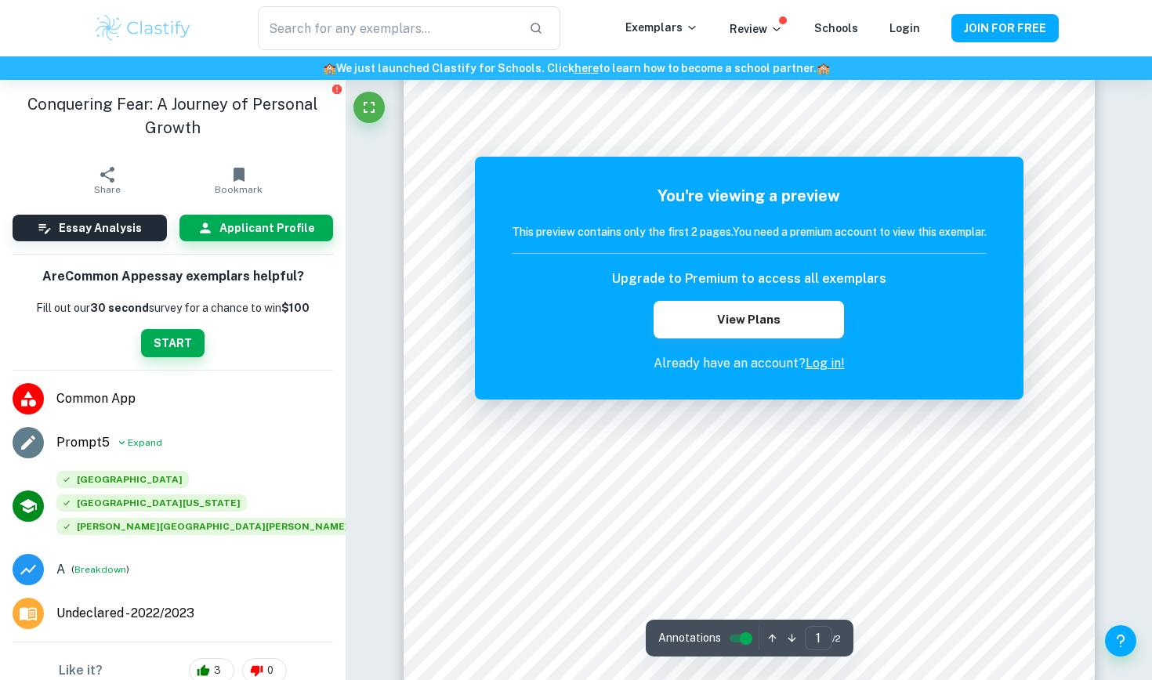
scroll to position [132, 0]
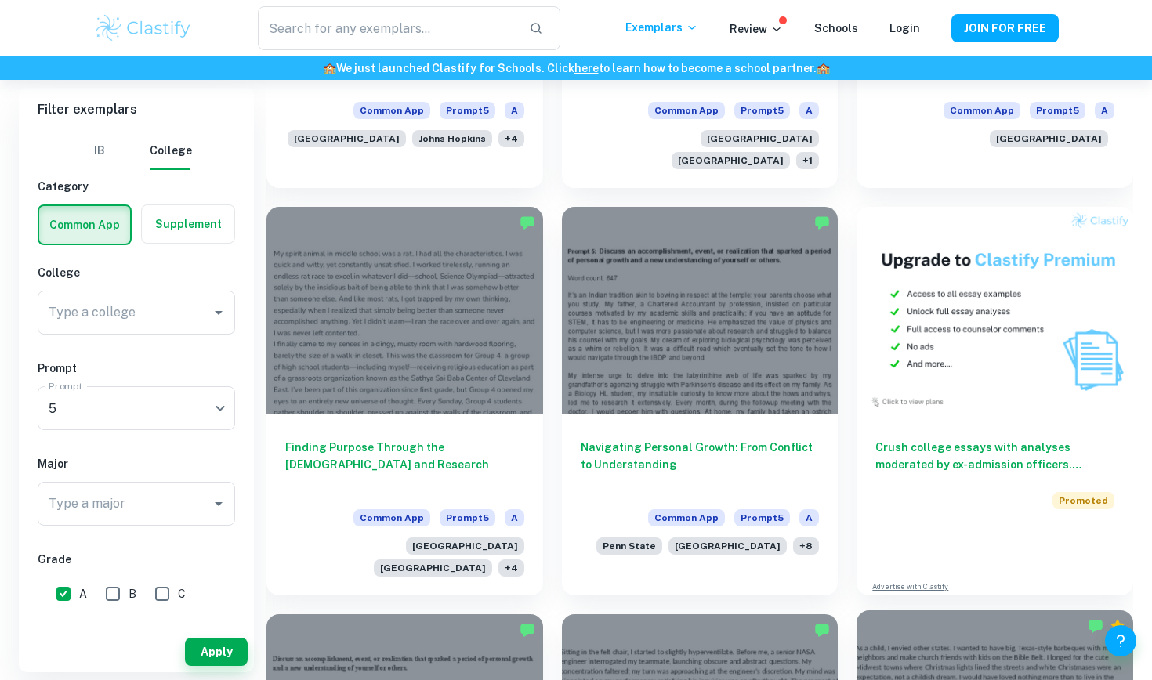
scroll to position [2718, 0]
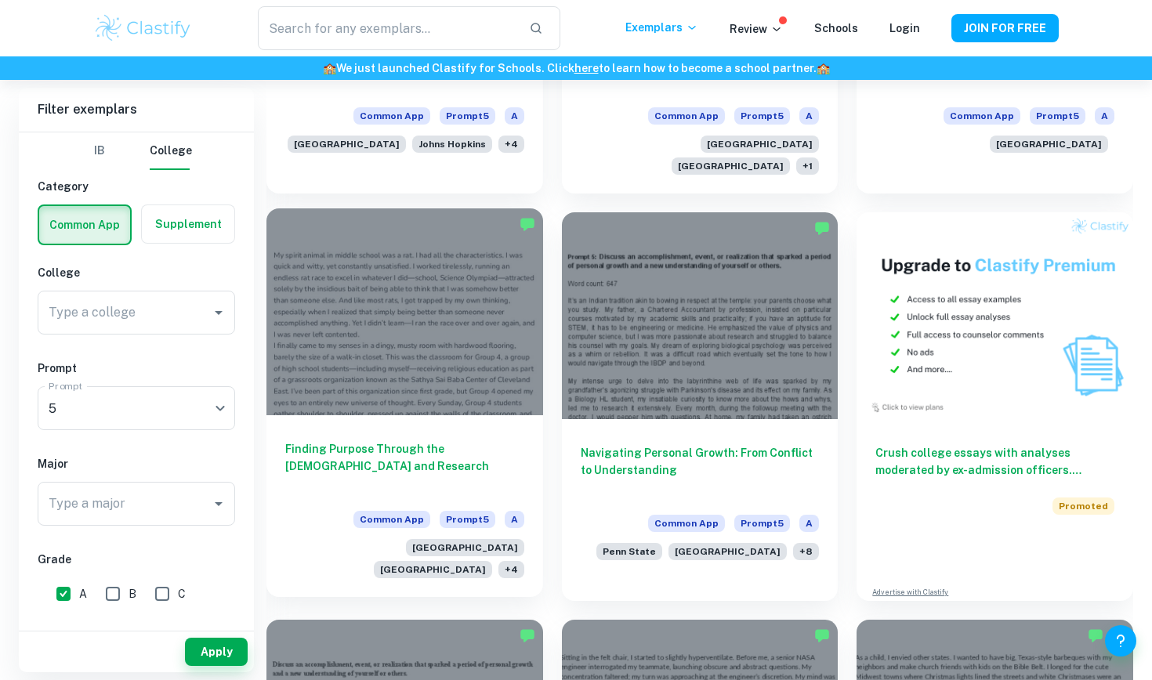
click at [460, 415] on div "Finding Purpose Through the [DEMOGRAPHIC_DATA] and Research Common App Prompt 5…" at bounding box center [404, 506] width 277 height 182
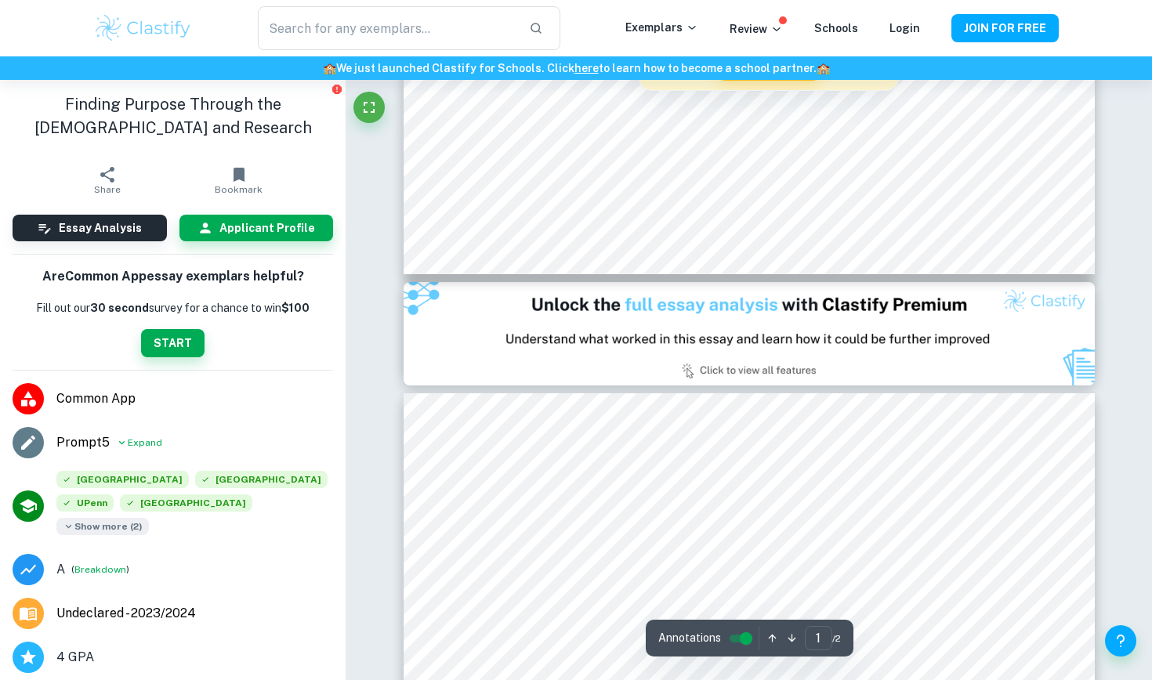
scroll to position [816, 0]
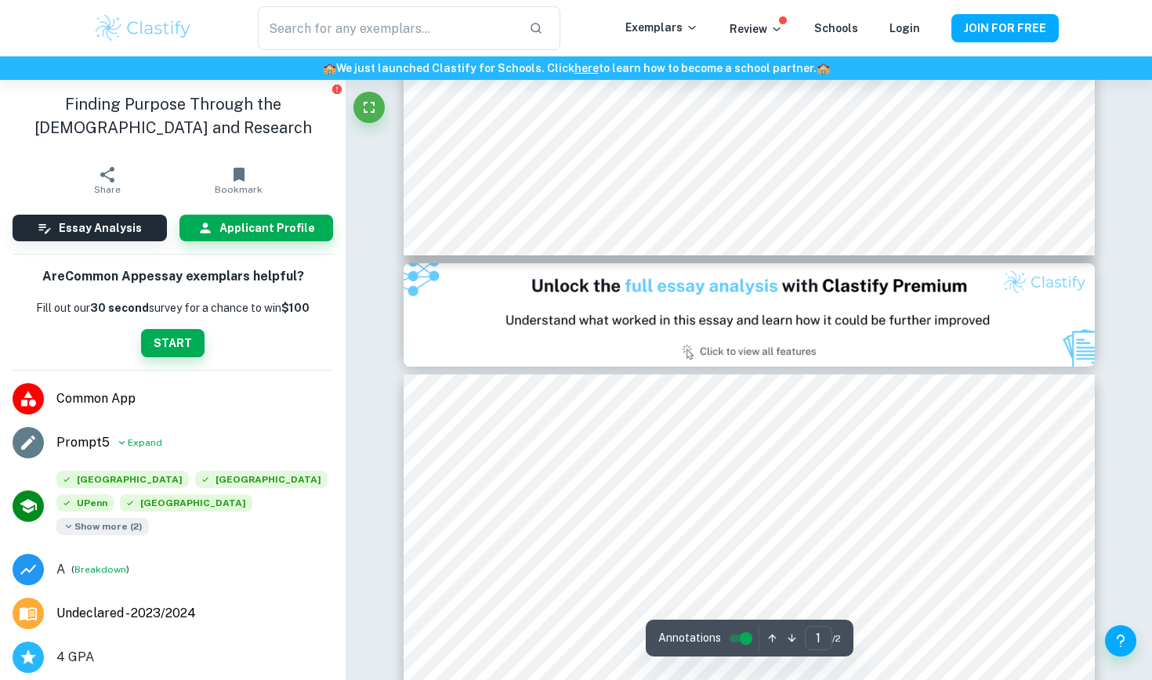
type input "2"
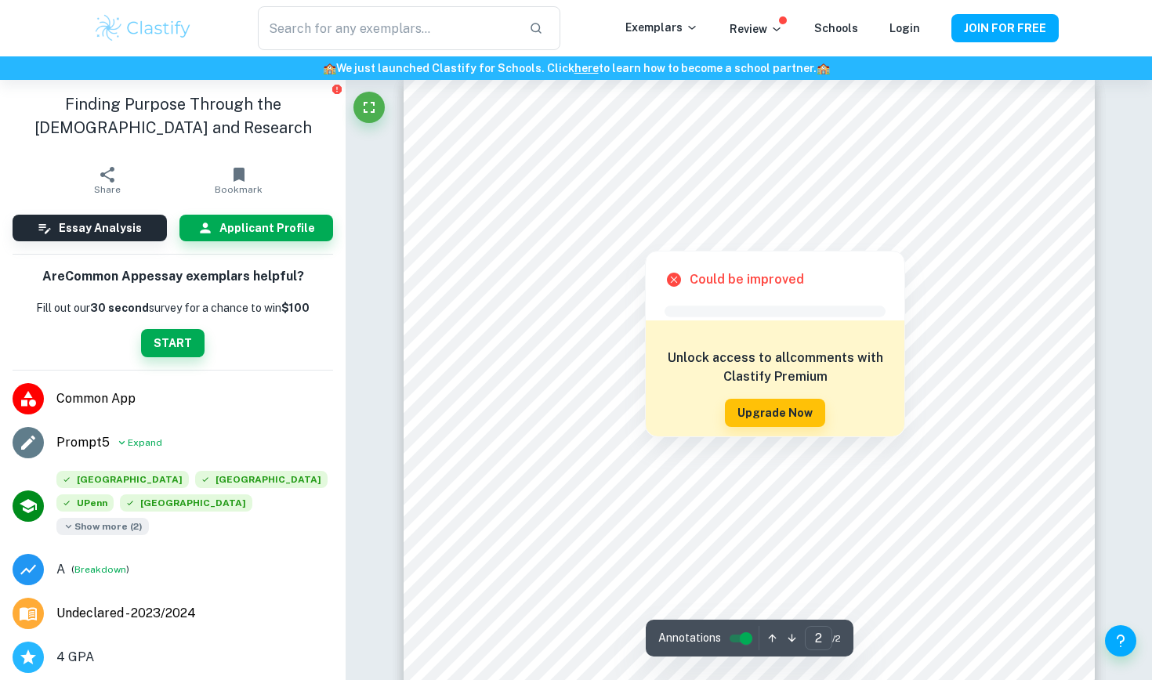
scroll to position [1115, 0]
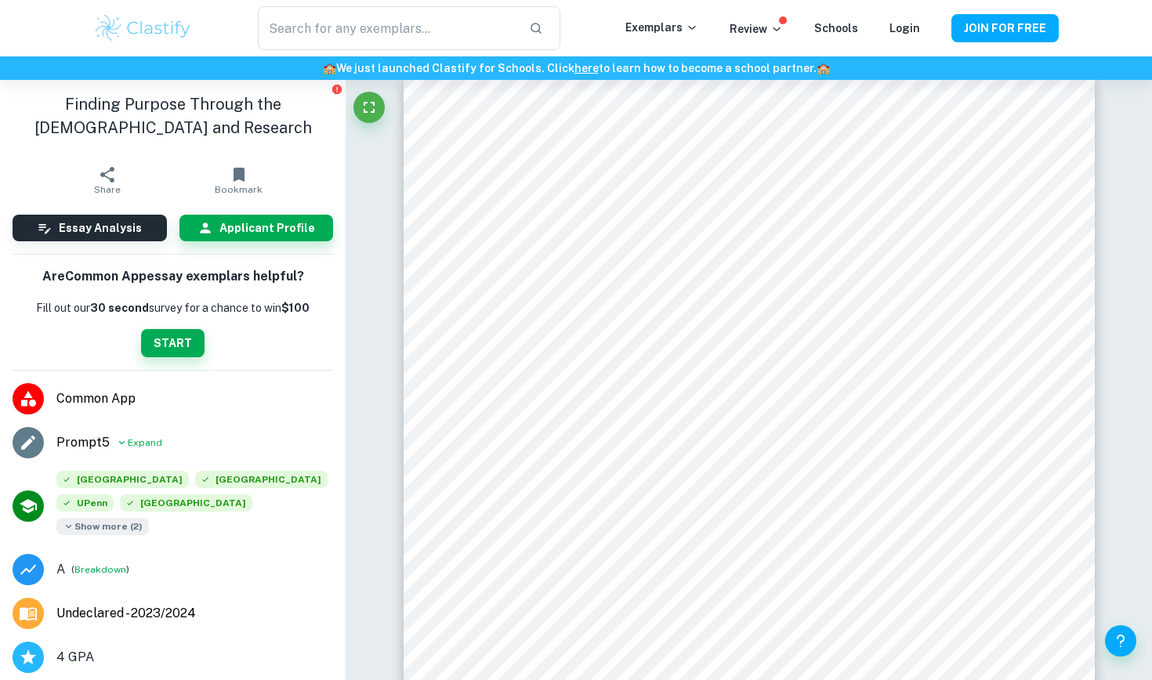
click at [149, 518] on span "Show more ( 2 )" at bounding box center [102, 526] width 92 height 17
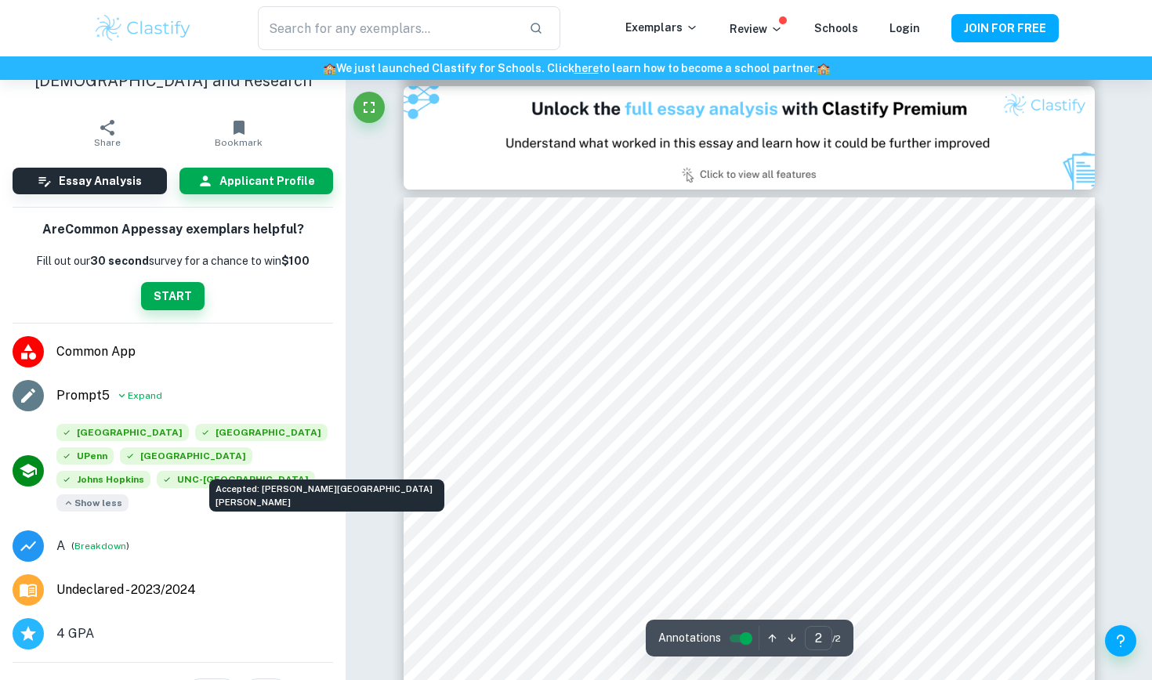
scroll to position [991, 0]
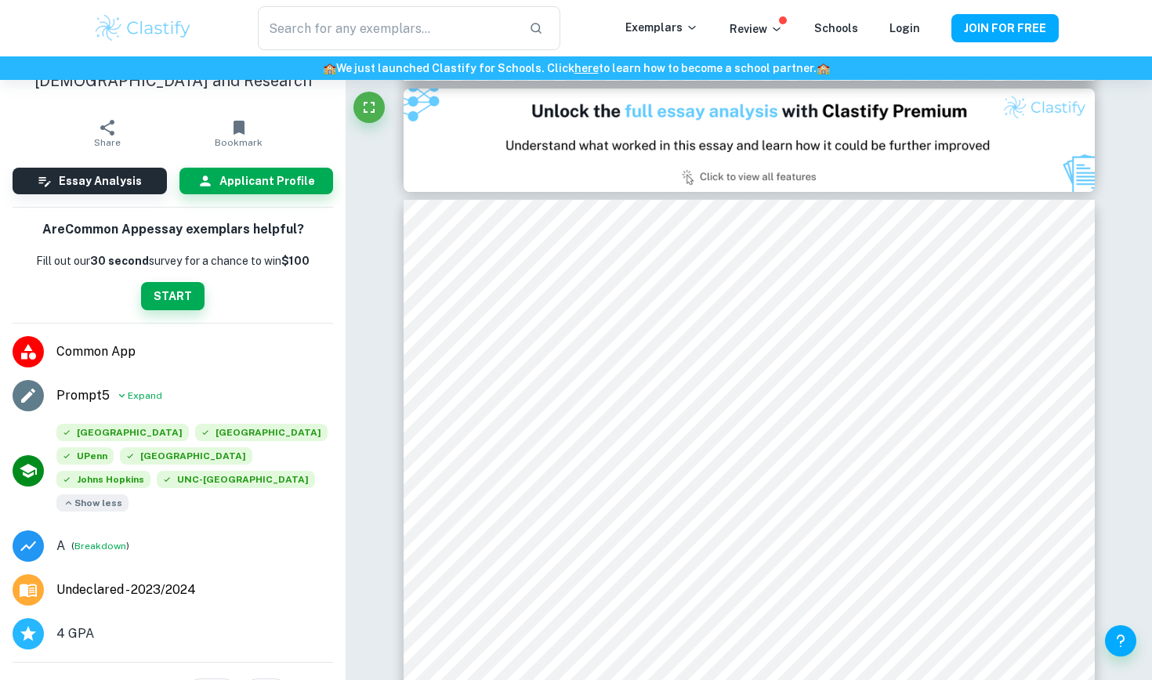
click at [78, 615] on span "4 GPA" at bounding box center [75, 633] width 38 height 19
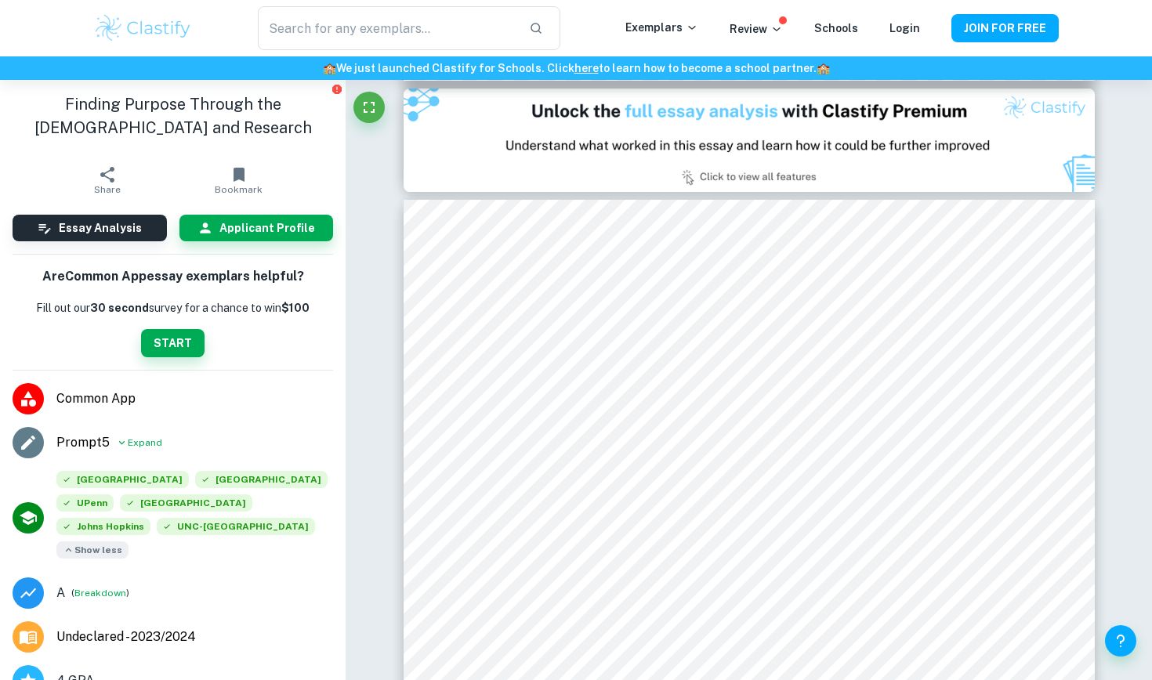
scroll to position [0, 0]
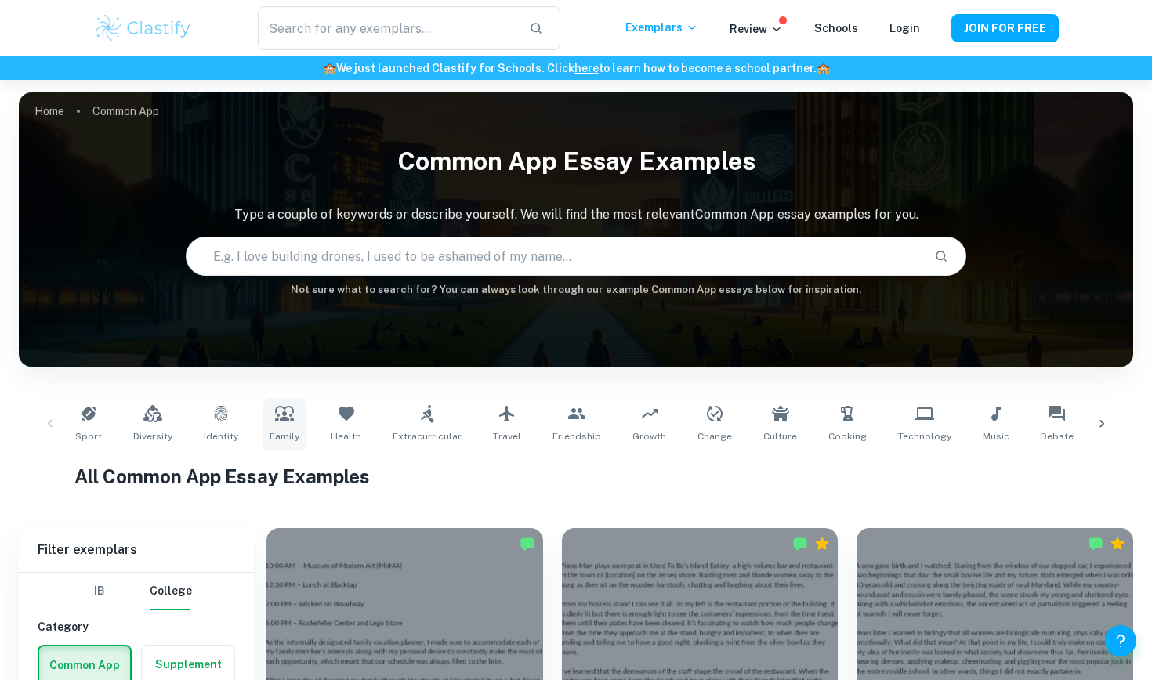
click at [290, 414] on link "Family" at bounding box center [284, 424] width 42 height 52
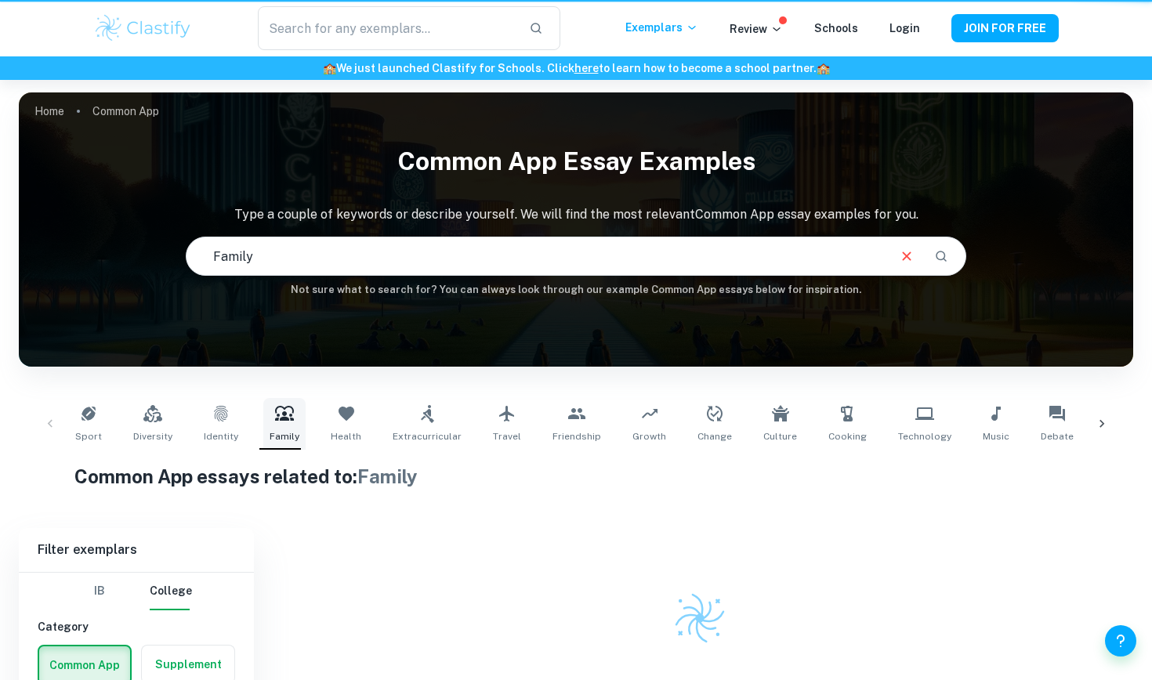
type input "Family"
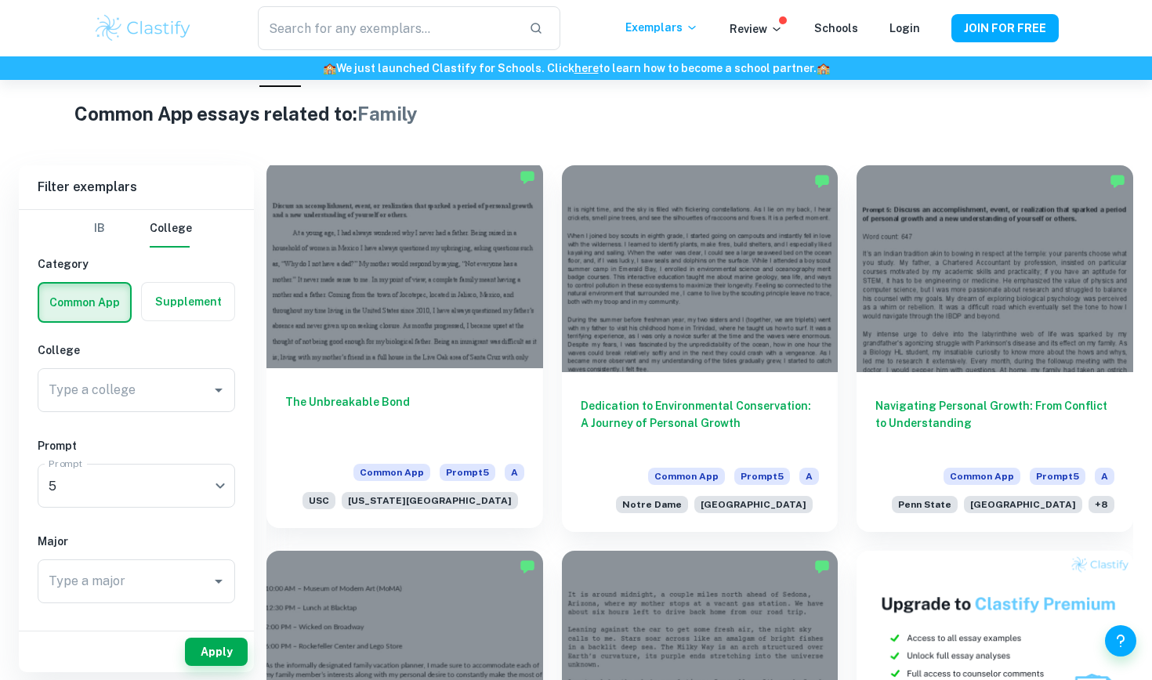
scroll to position [363, 0]
click at [416, 336] on div at bounding box center [404, 264] width 277 height 207
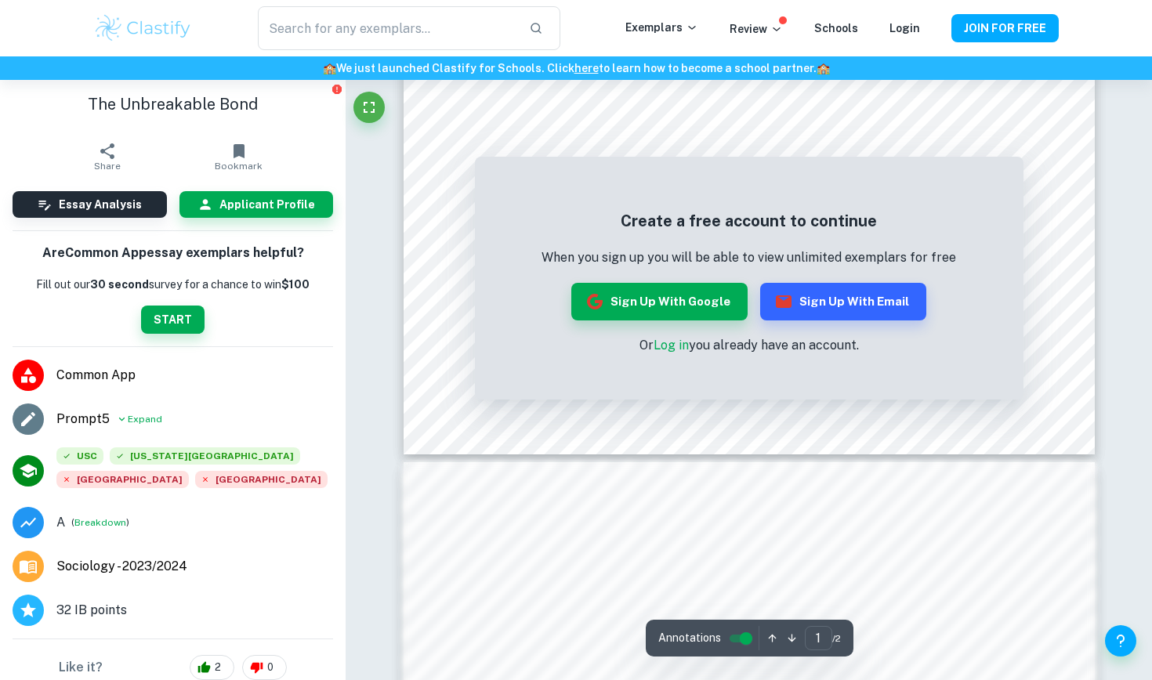
scroll to position [821, 0]
